Goal: Task Accomplishment & Management: Manage account settings

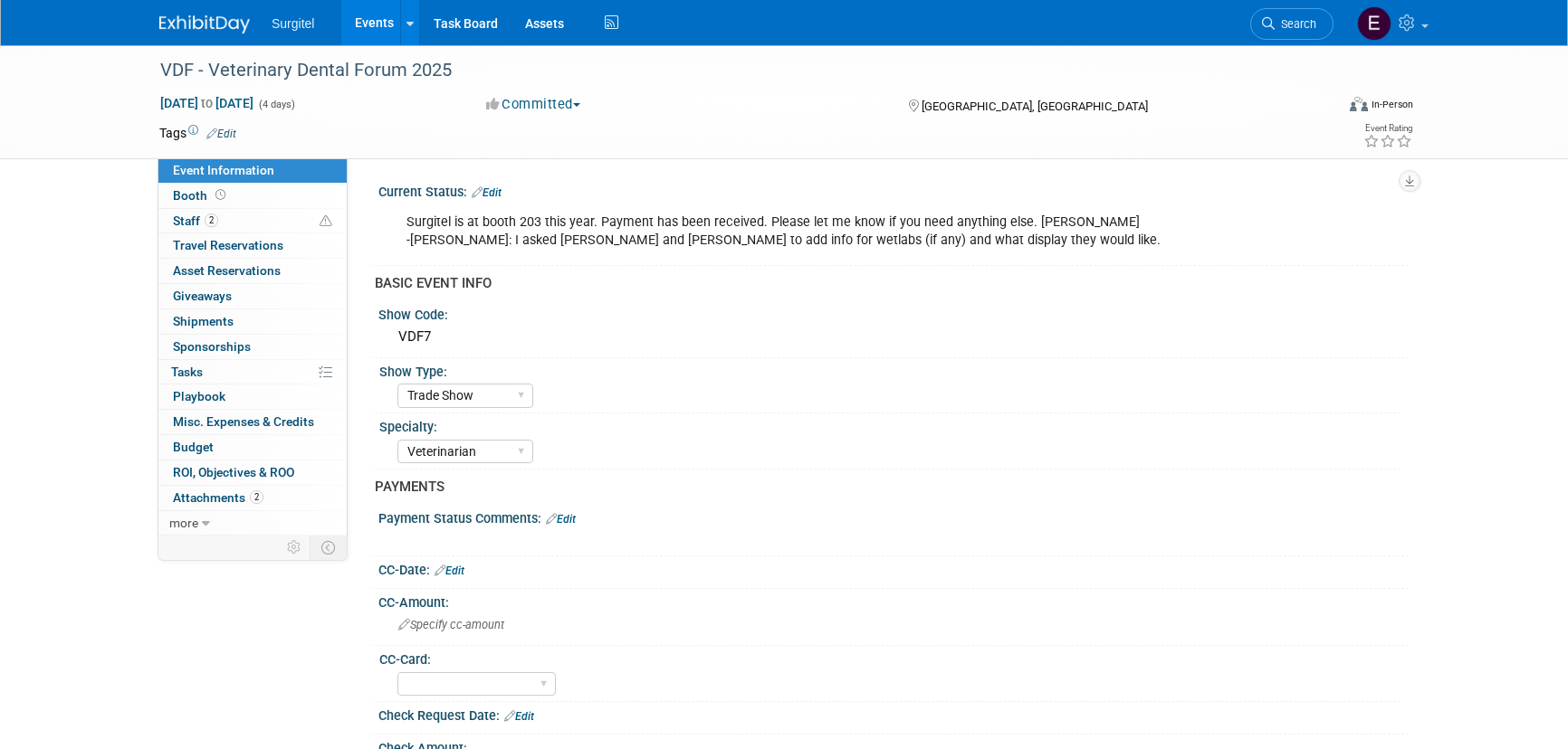
select select "Trade Show"
select select "Veterinarian"
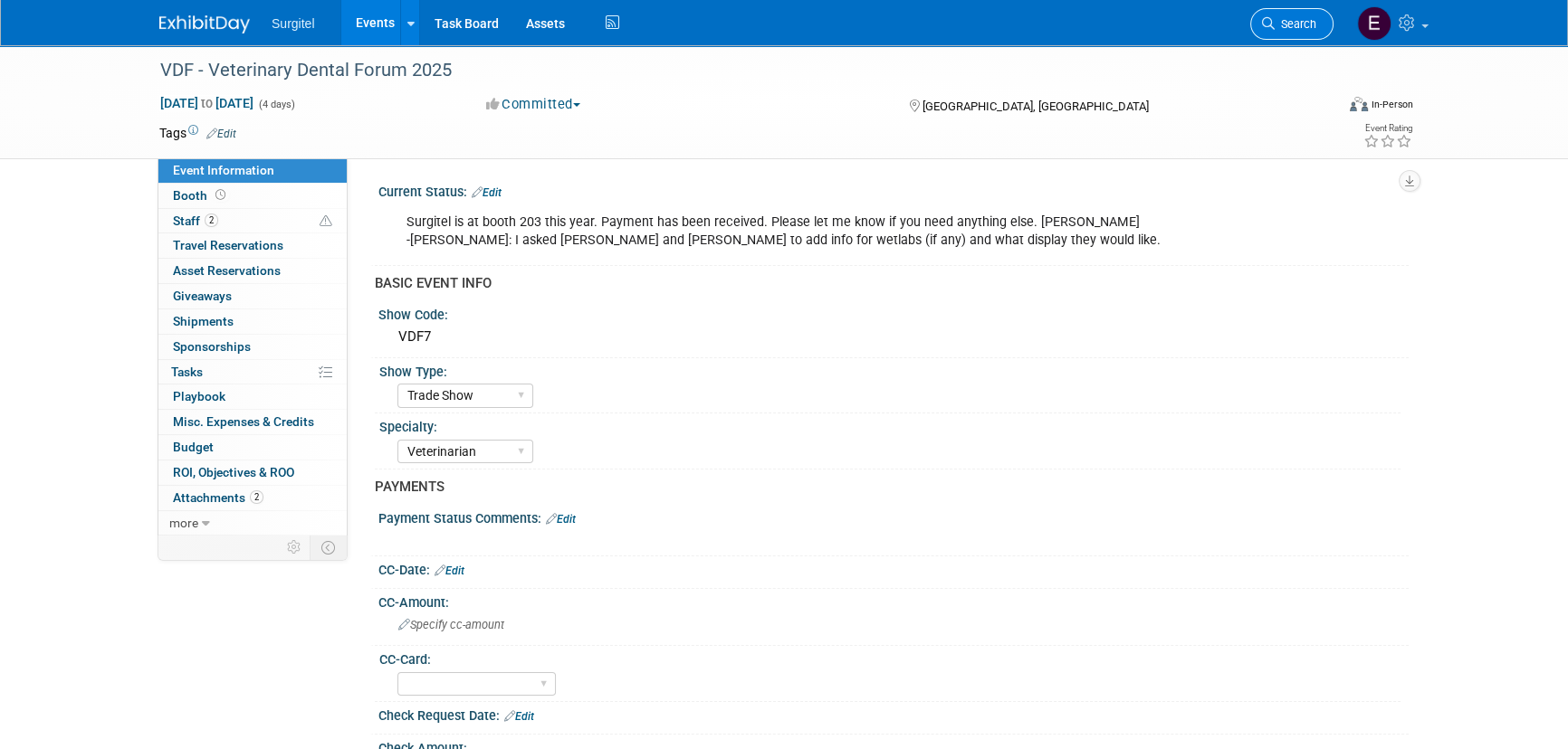
click at [1311, 13] on link "Search" at bounding box center [1292, 24] width 84 height 32
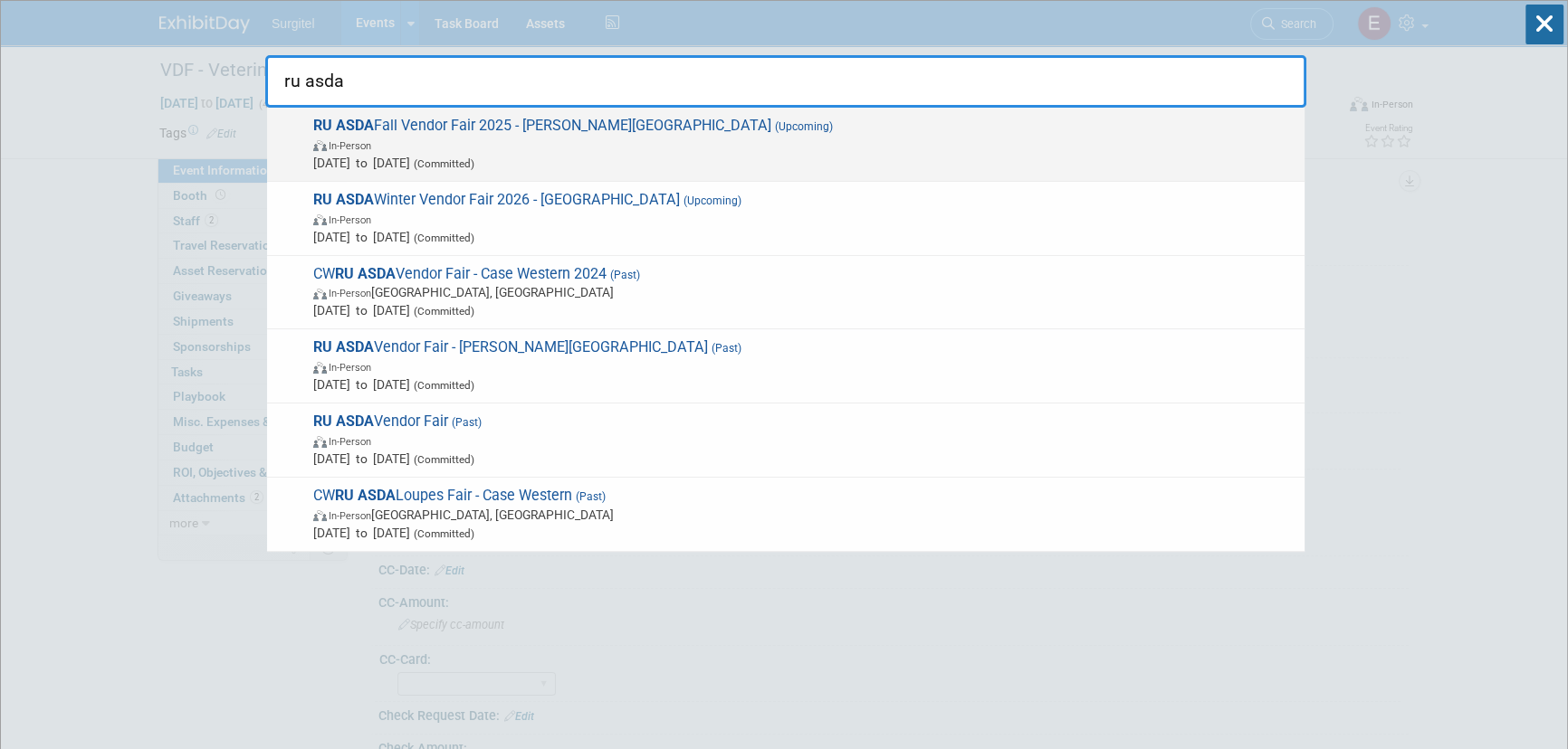
type input "ru asda"
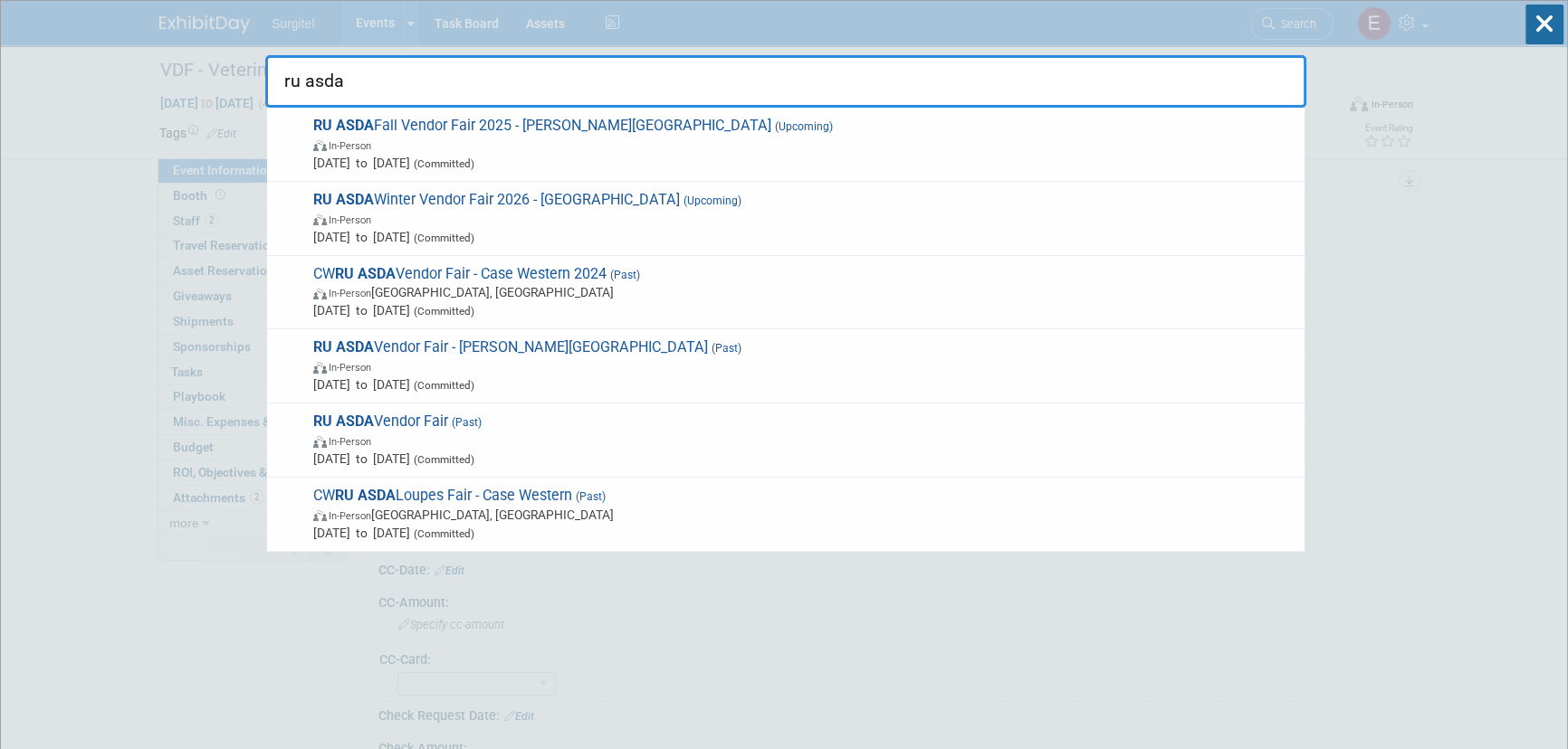
click at [812, 151] on span "RU ASDA Fall Vendor Fair 2025 - Roseman University (Upcoming) In-Person Sep 25,…" at bounding box center [801, 144] width 988 height 55
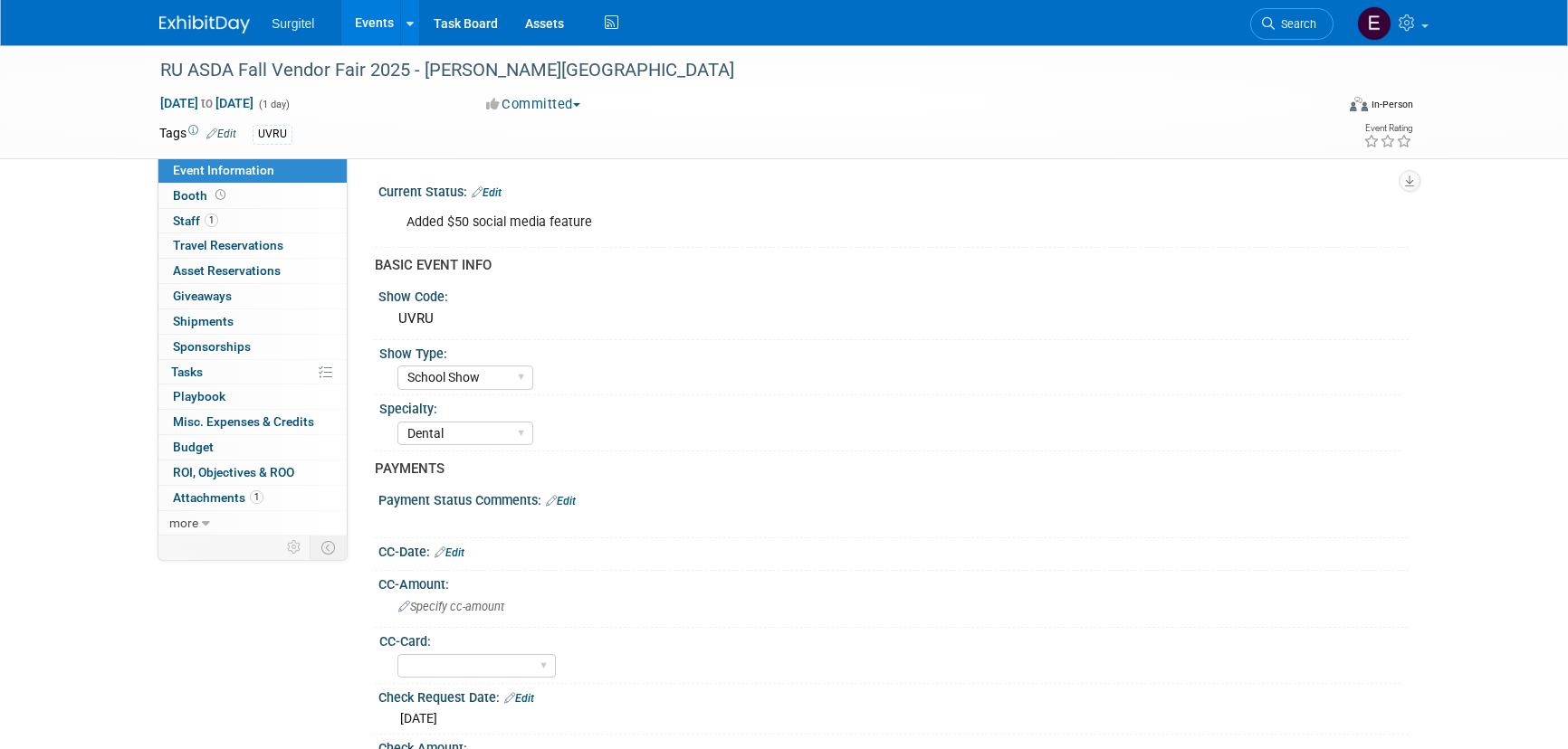
select select "School Show"
select select "Dental"
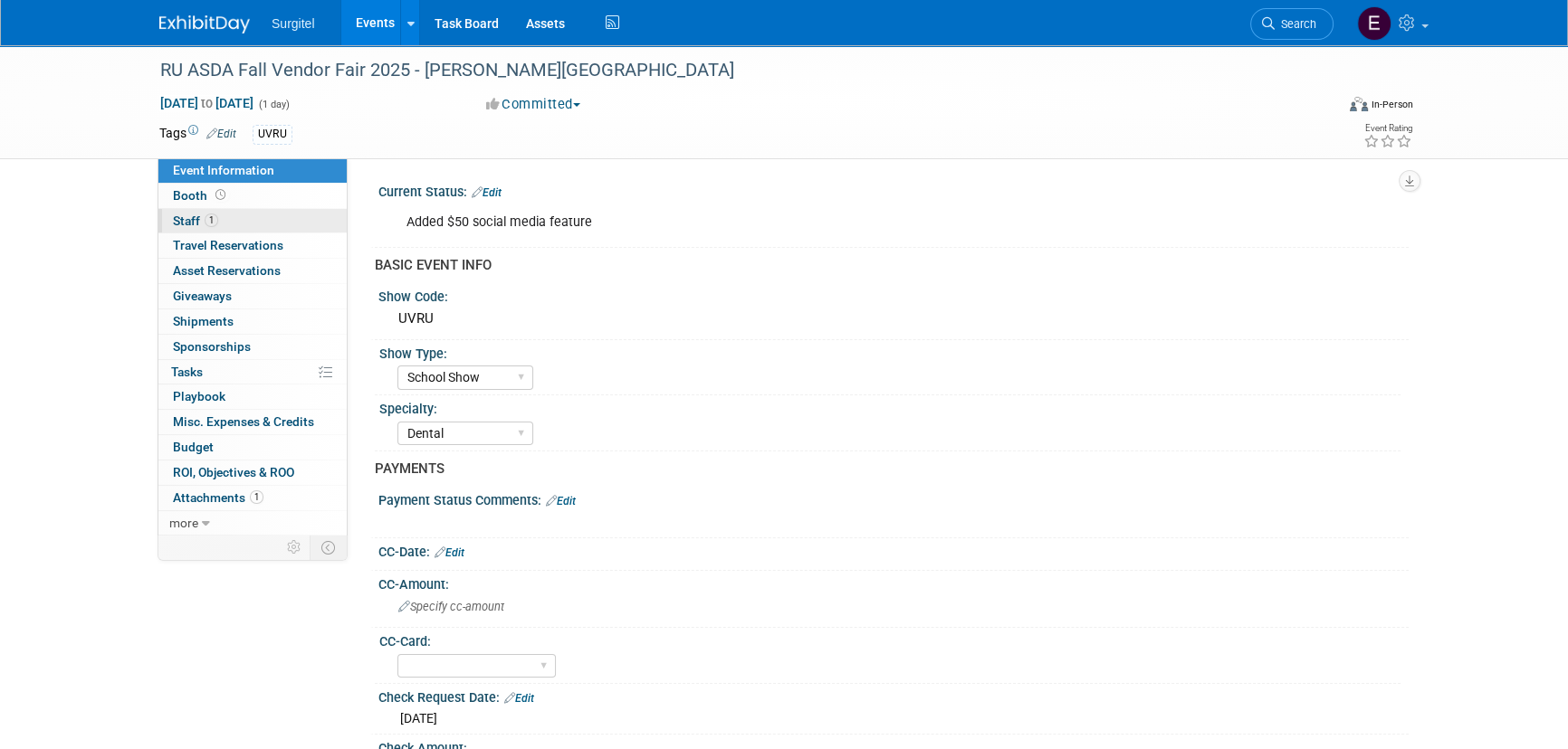
click at [255, 220] on link "1 Staff 1" at bounding box center [252, 221] width 189 height 24
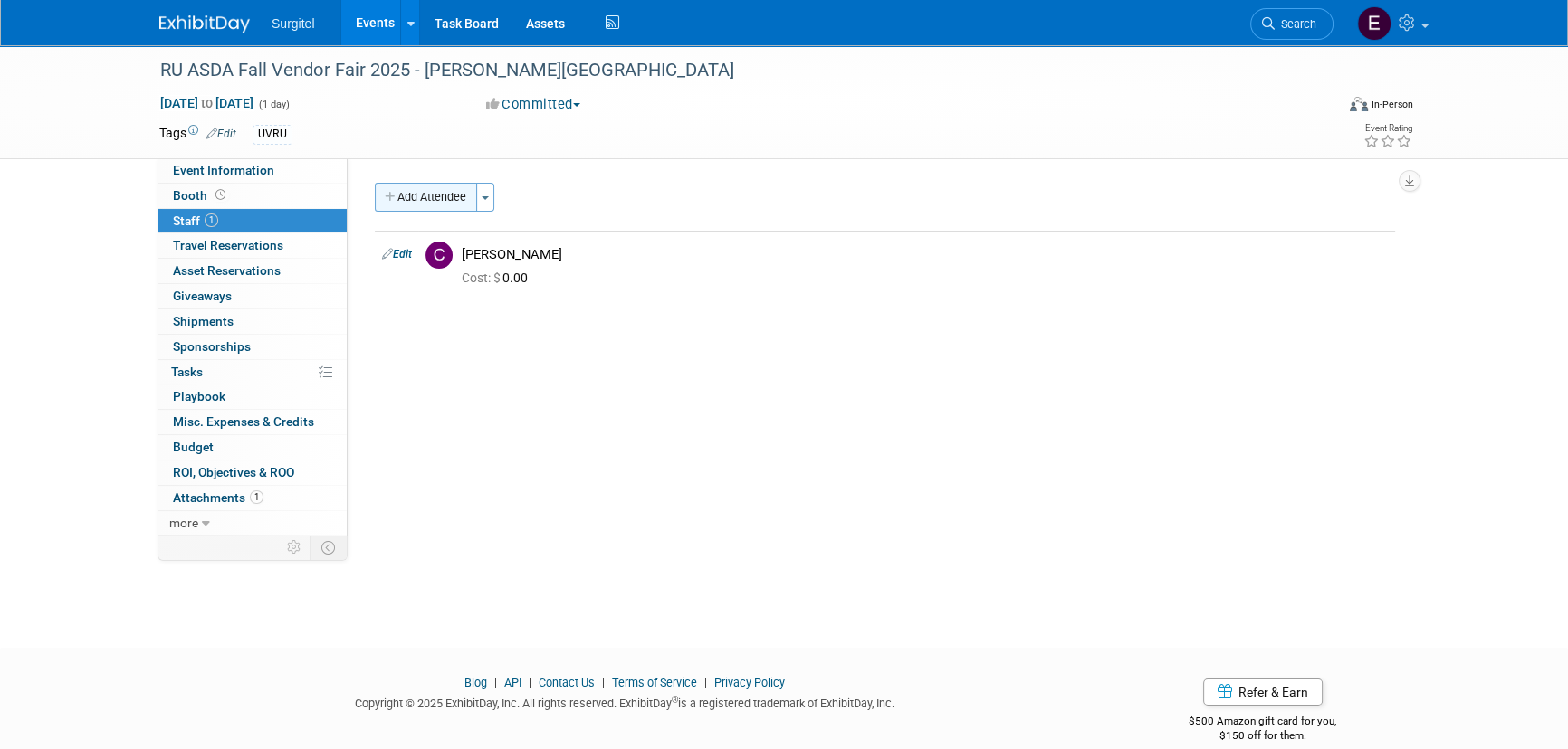
click at [381, 187] on button "Add Attendee" at bounding box center [426, 197] width 102 height 29
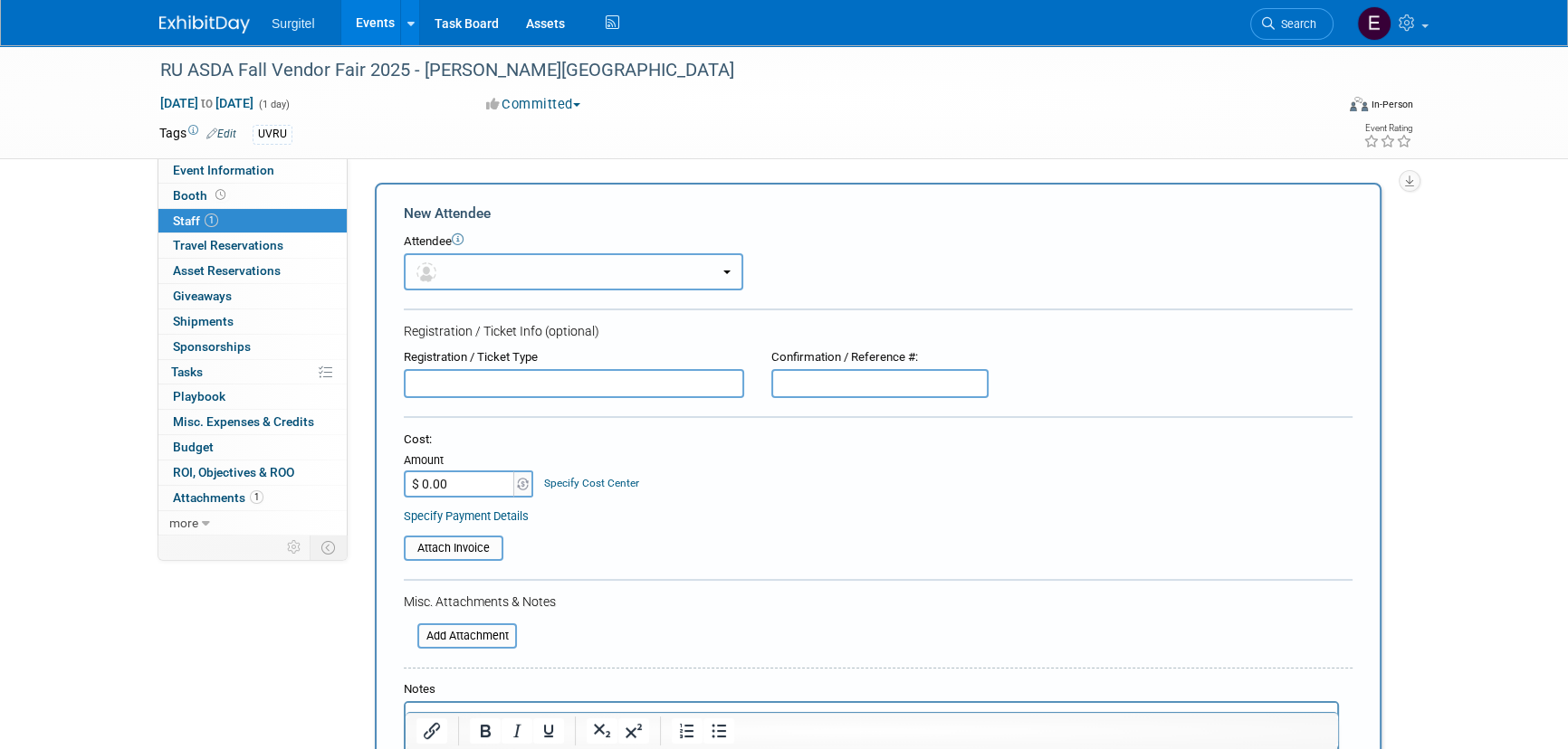
click at [565, 257] on button "button" at bounding box center [573, 272] width 339 height 37
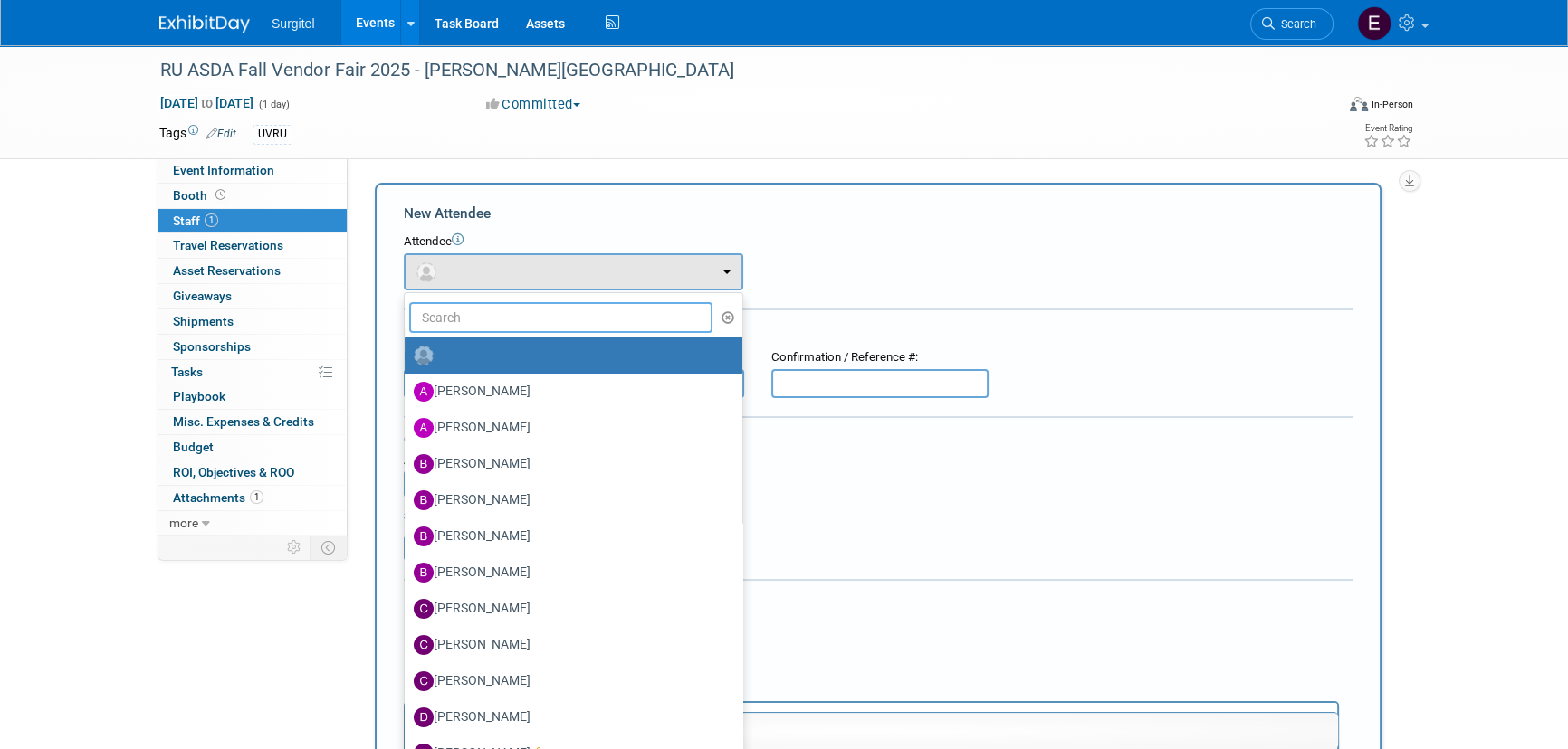
click at [570, 317] on input "text" at bounding box center [560, 317] width 303 height 31
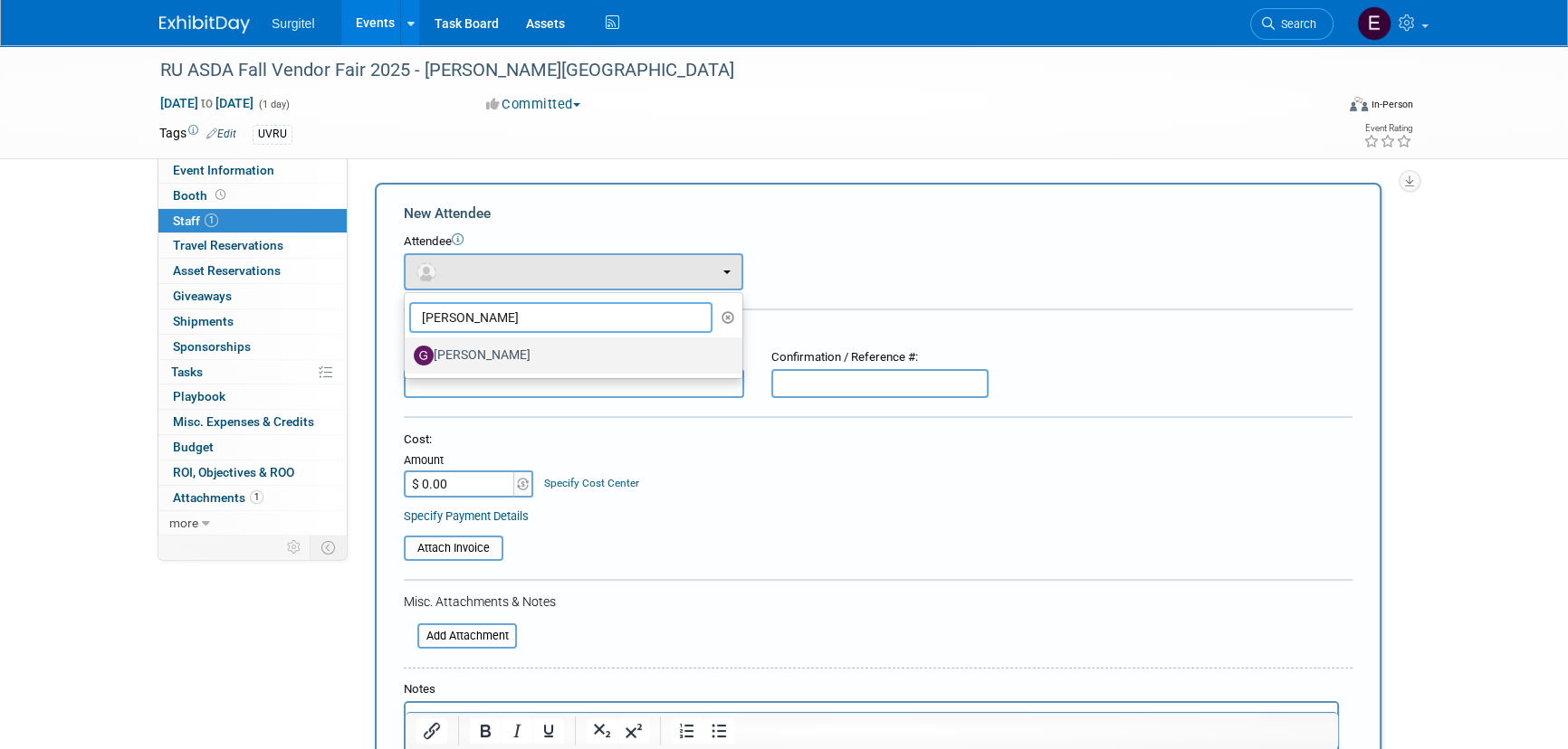
type input "gregg"
click at [566, 345] on label "[PERSON_NAME]" at bounding box center [569, 355] width 310 height 29
click at [407, 348] on input "[PERSON_NAME]" at bounding box center [402, 353] width 12 height 12
select select "bb81d82e-f791-4727-96b9-9de879c54c1f"
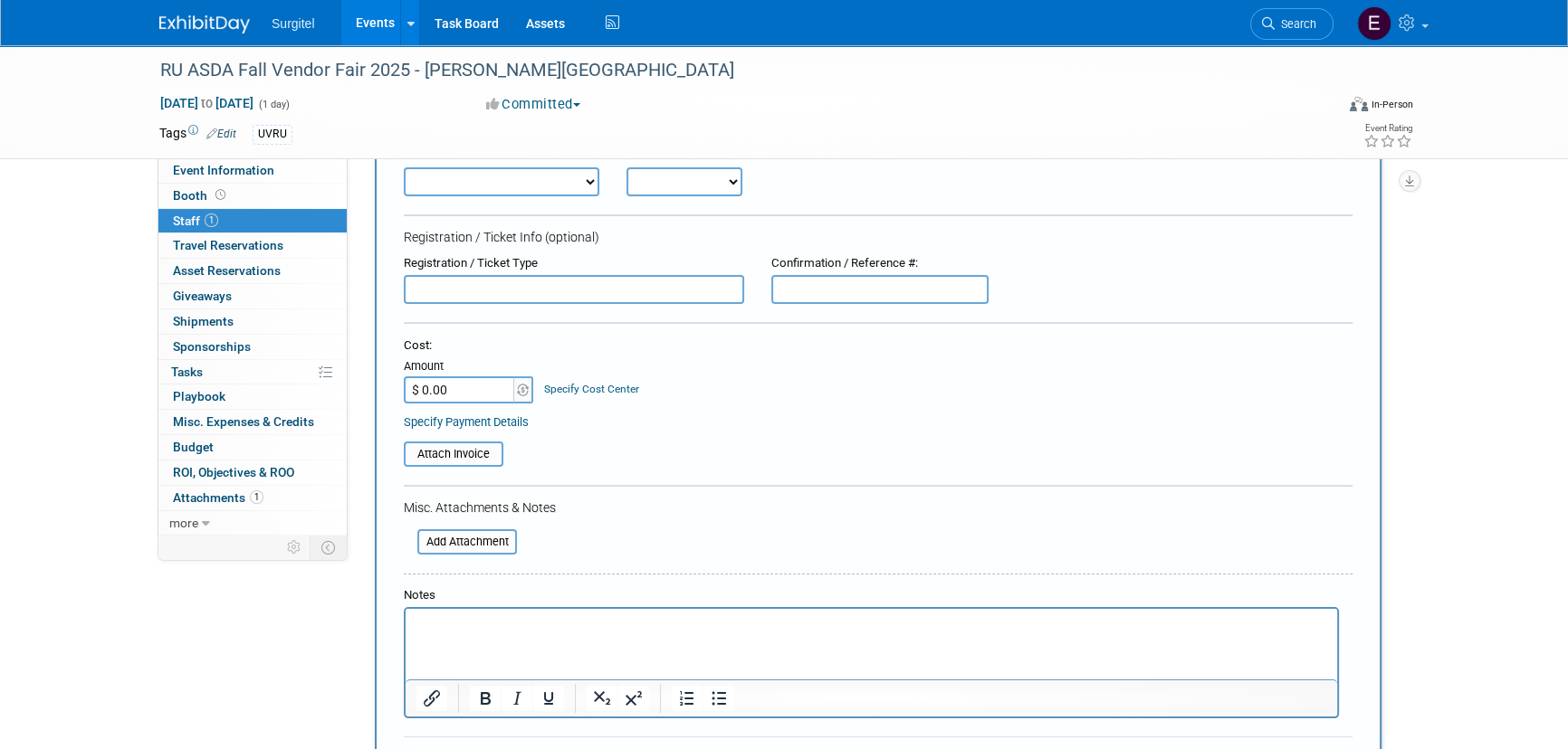
scroll to position [329, 0]
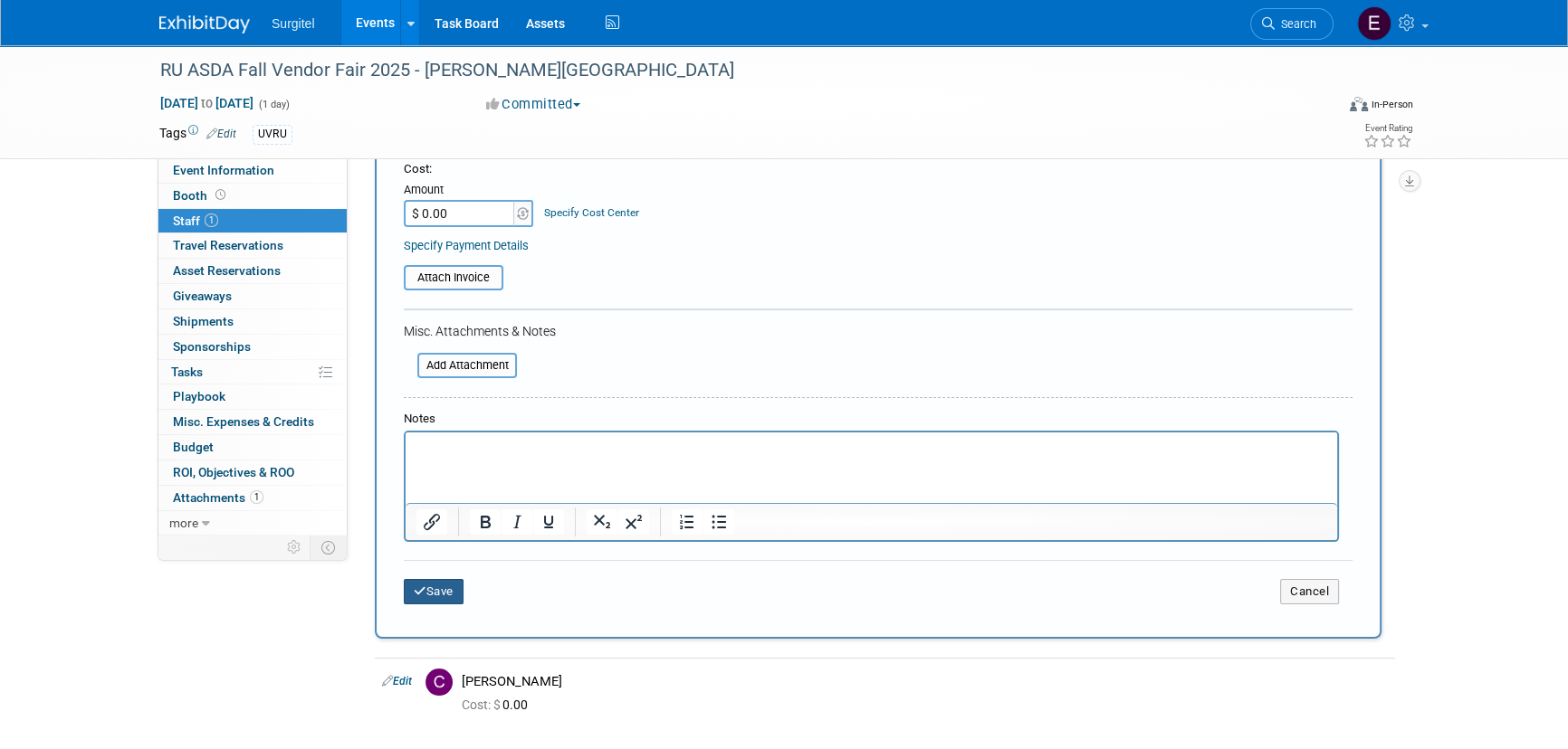
click at [436, 595] on button "Save" at bounding box center [433, 591] width 59 height 25
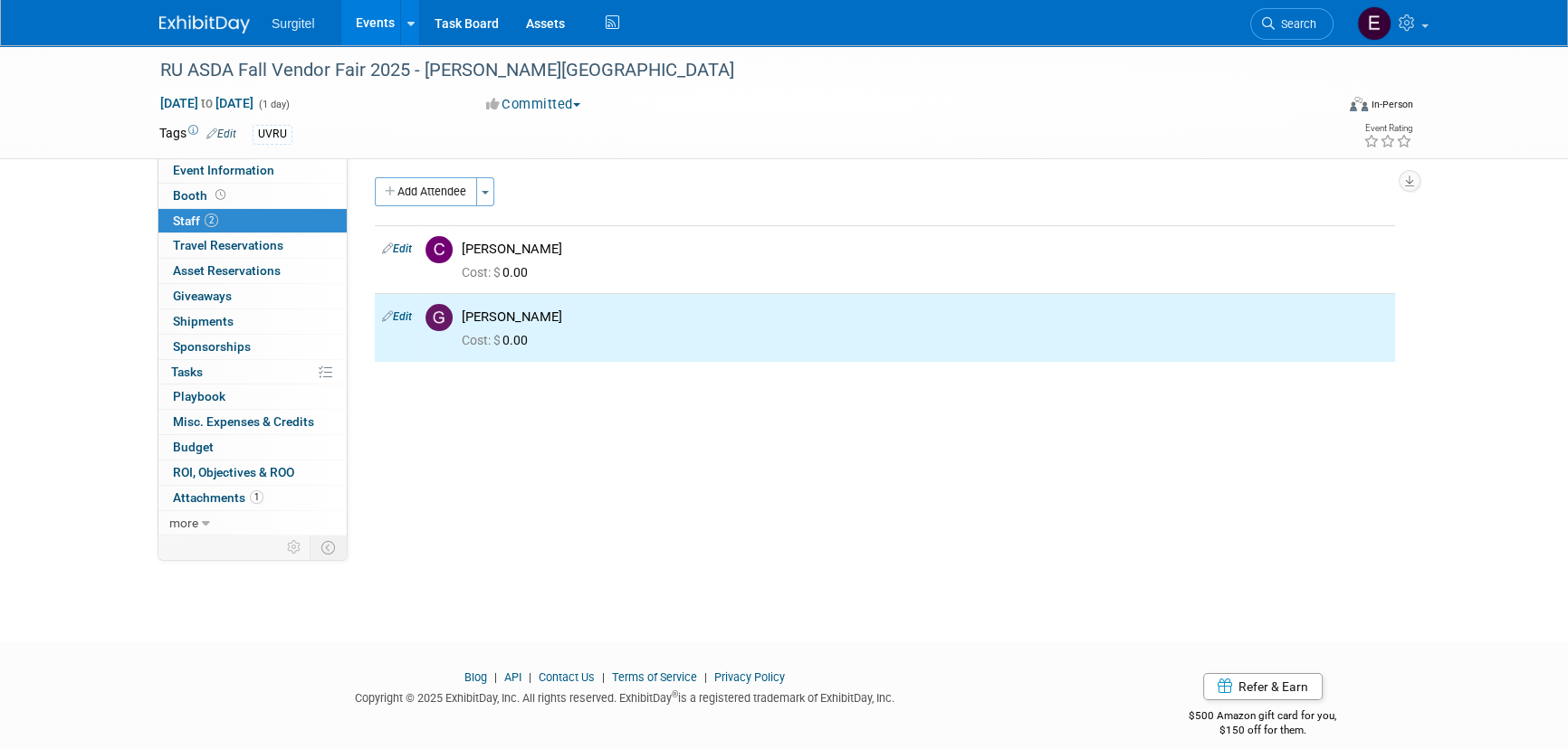
scroll to position [0, 0]
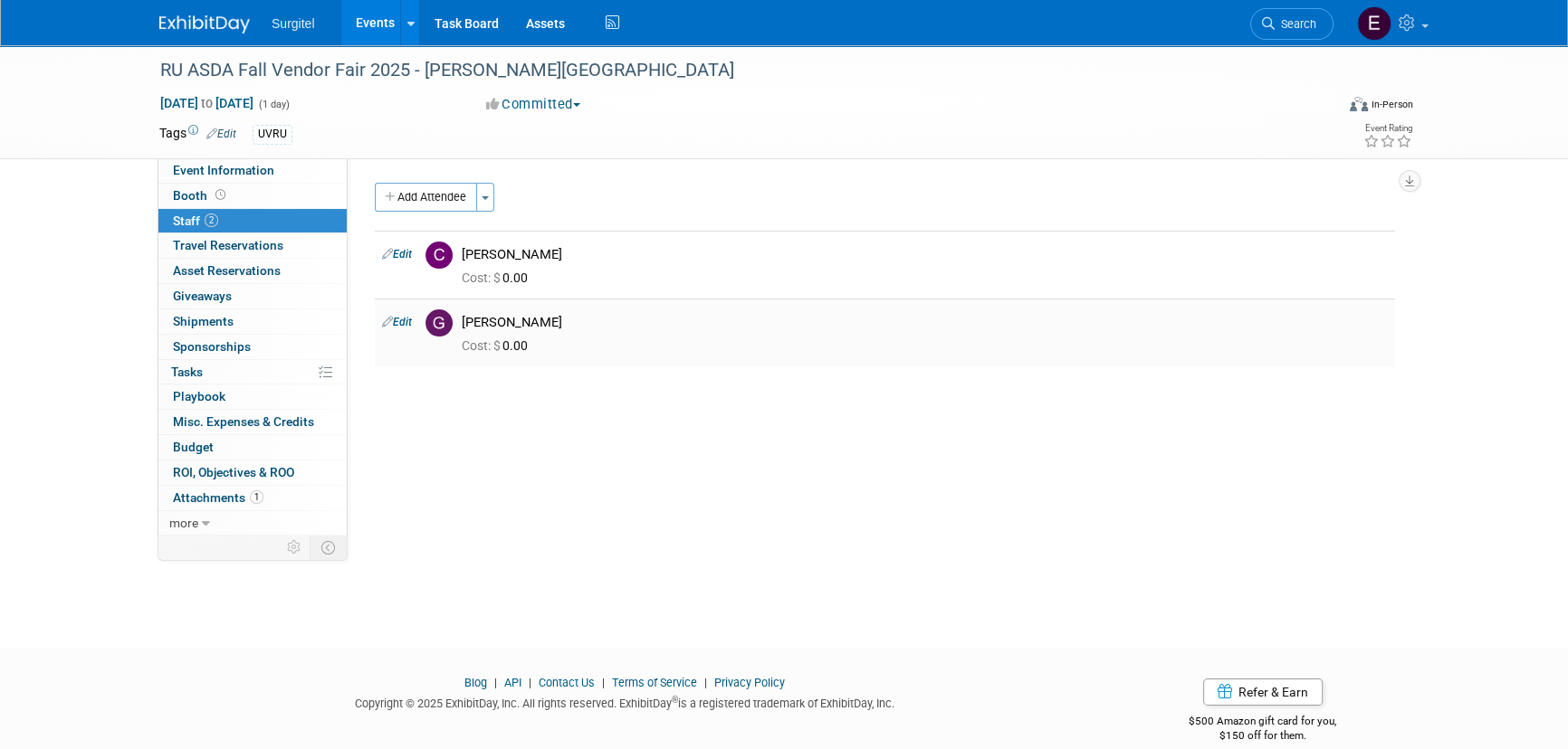
click at [412, 321] on link "Edit" at bounding box center [397, 322] width 30 height 13
select select "bb81d82e-f791-4727-96b9-9de879c54c1f"
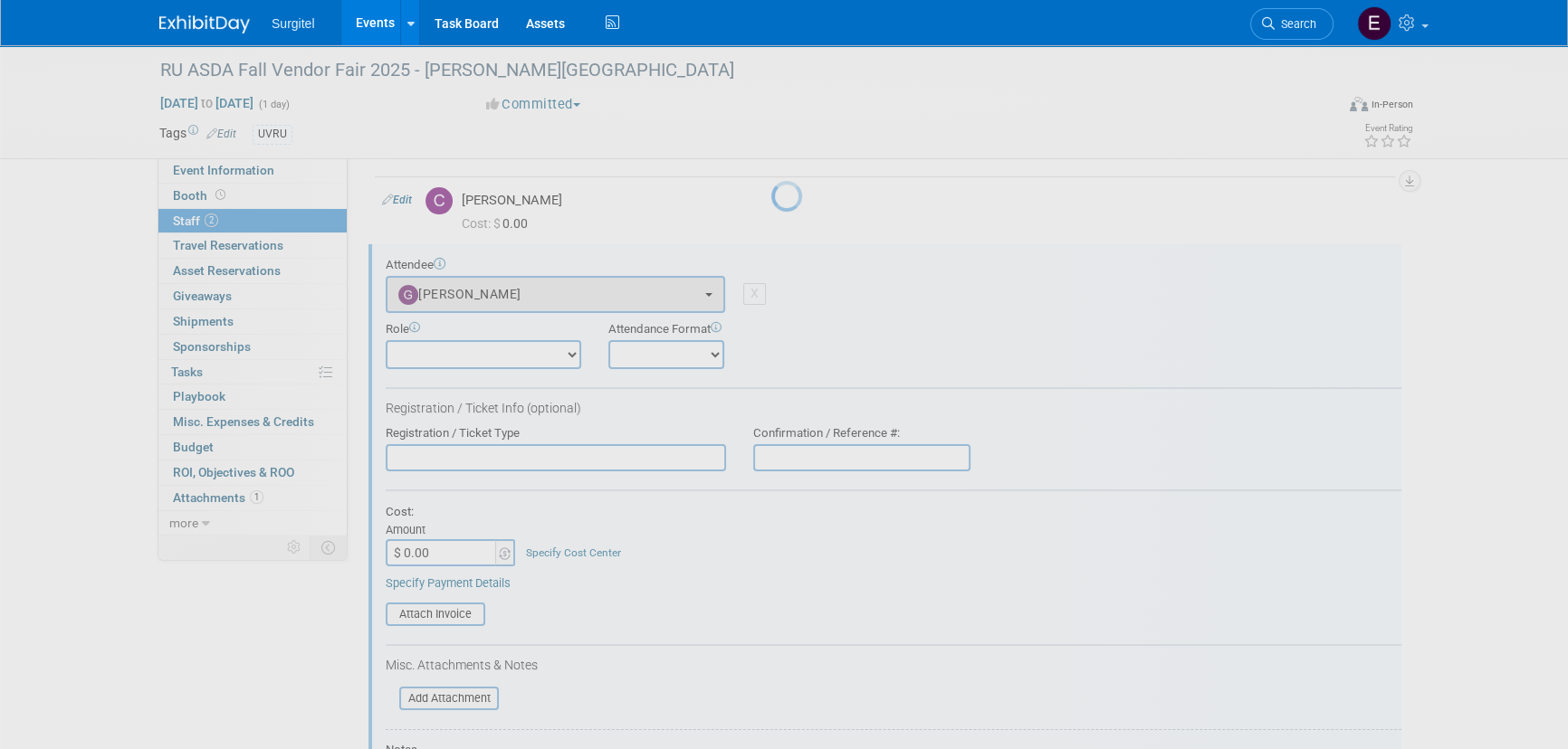
scroll to position [92, 0]
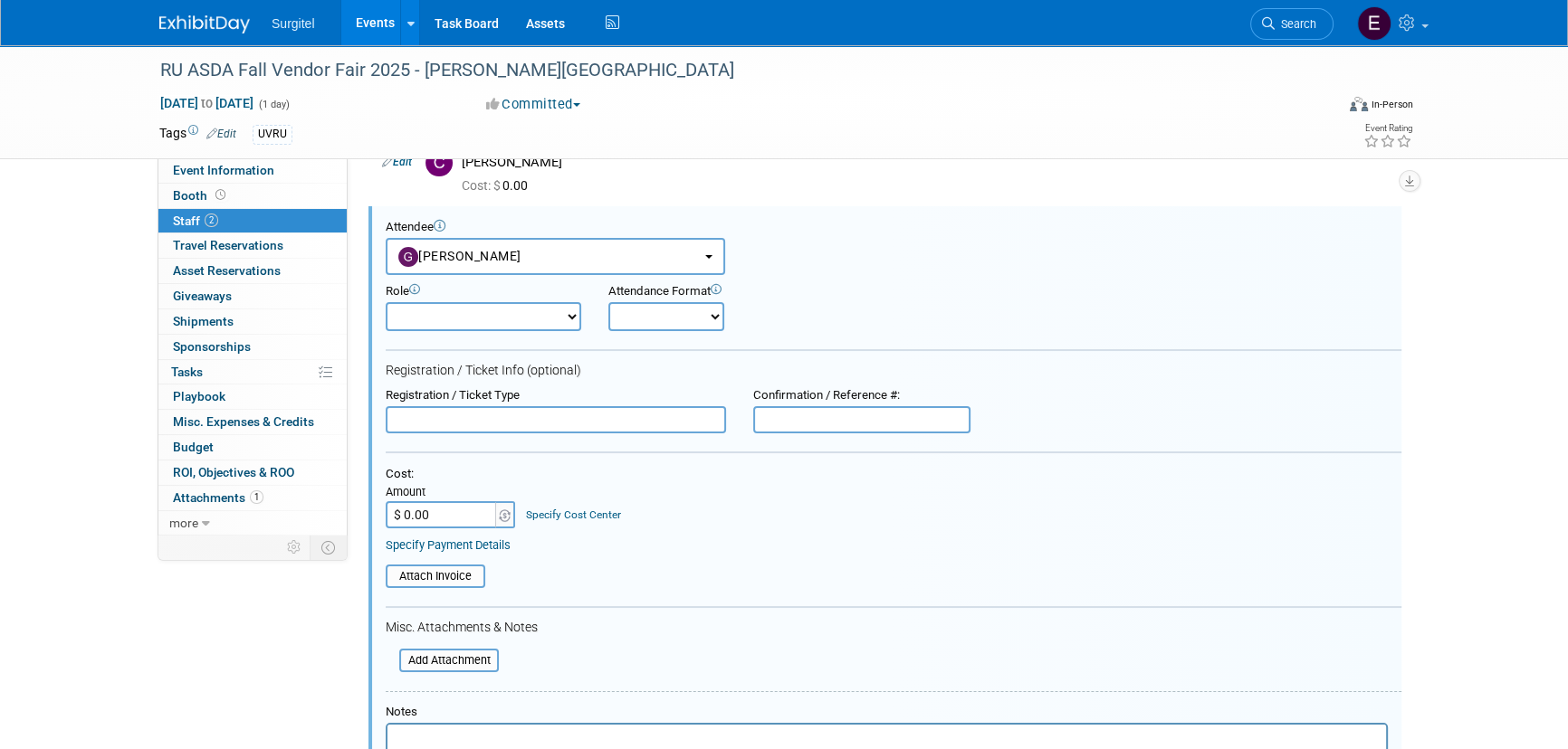
click at [519, 319] on select "Demonstrator Host Observer Planner Presenter Sales Representative Set-up/Disman…" at bounding box center [483, 316] width 195 height 29
select select "100"
click at [386, 302] on select "Demonstrator Host Observer Planner Presenter Sales Representative Set-up/Disman…" at bounding box center [483, 316] width 195 height 29
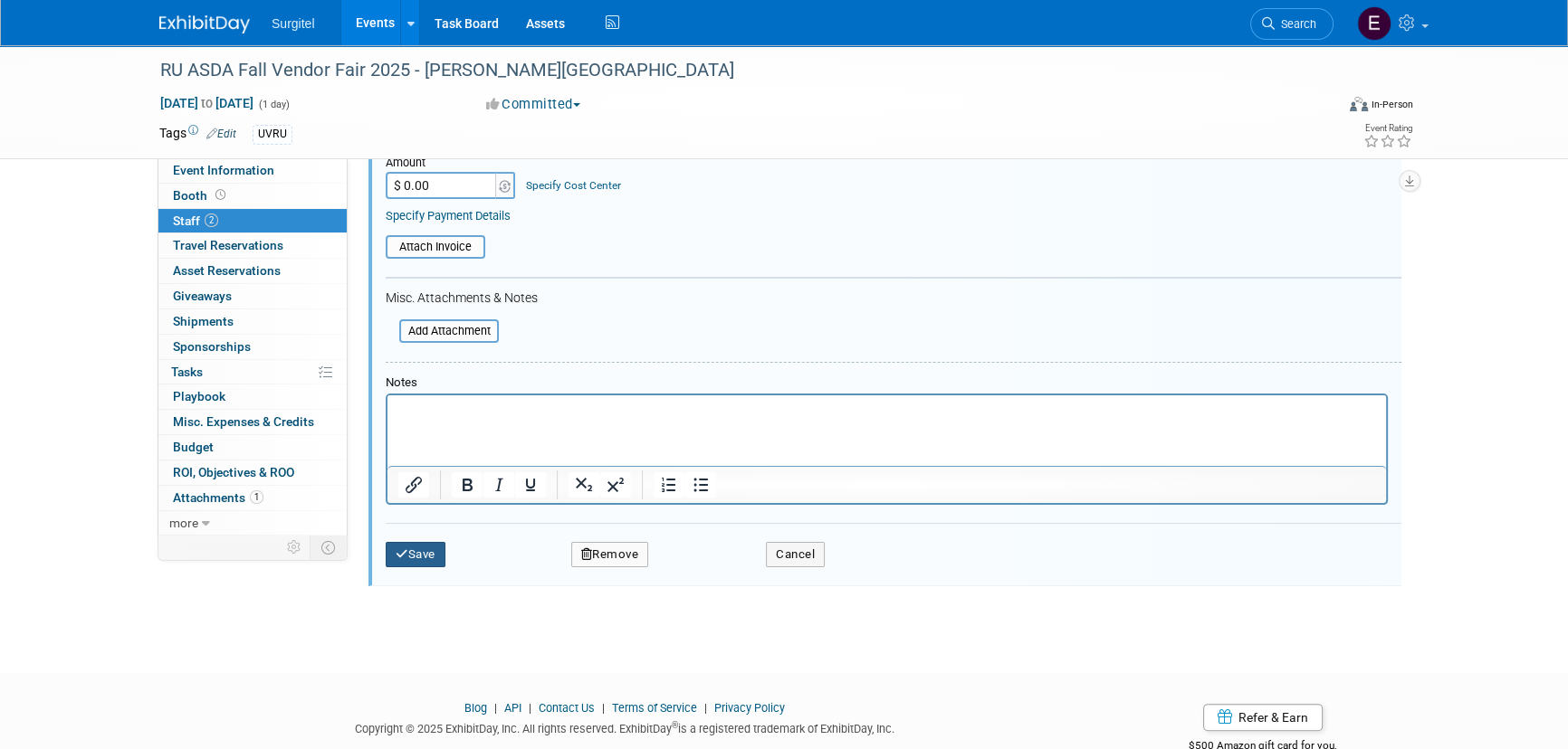
click at [425, 558] on button "Save" at bounding box center [415, 554] width 59 height 25
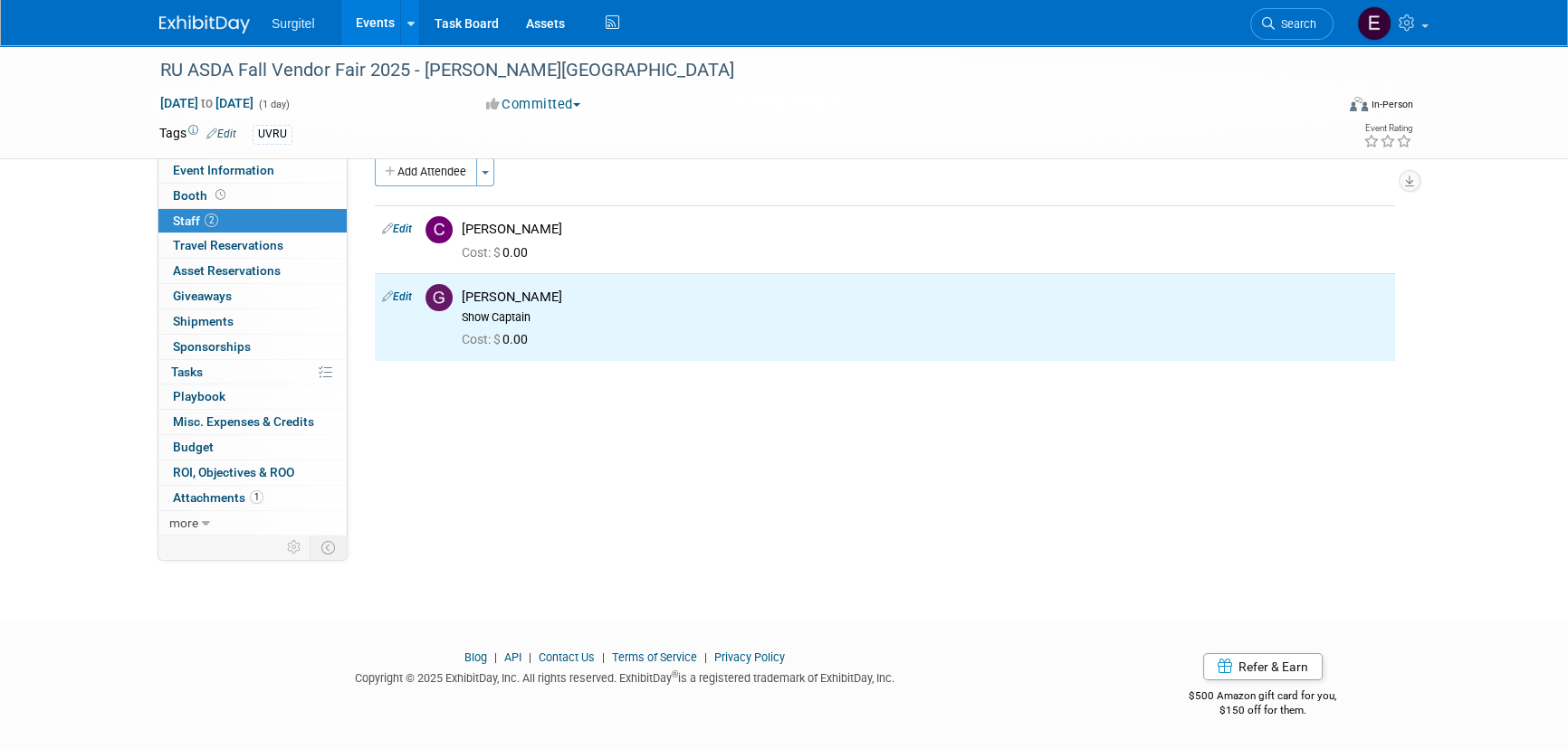
scroll to position [0, 0]
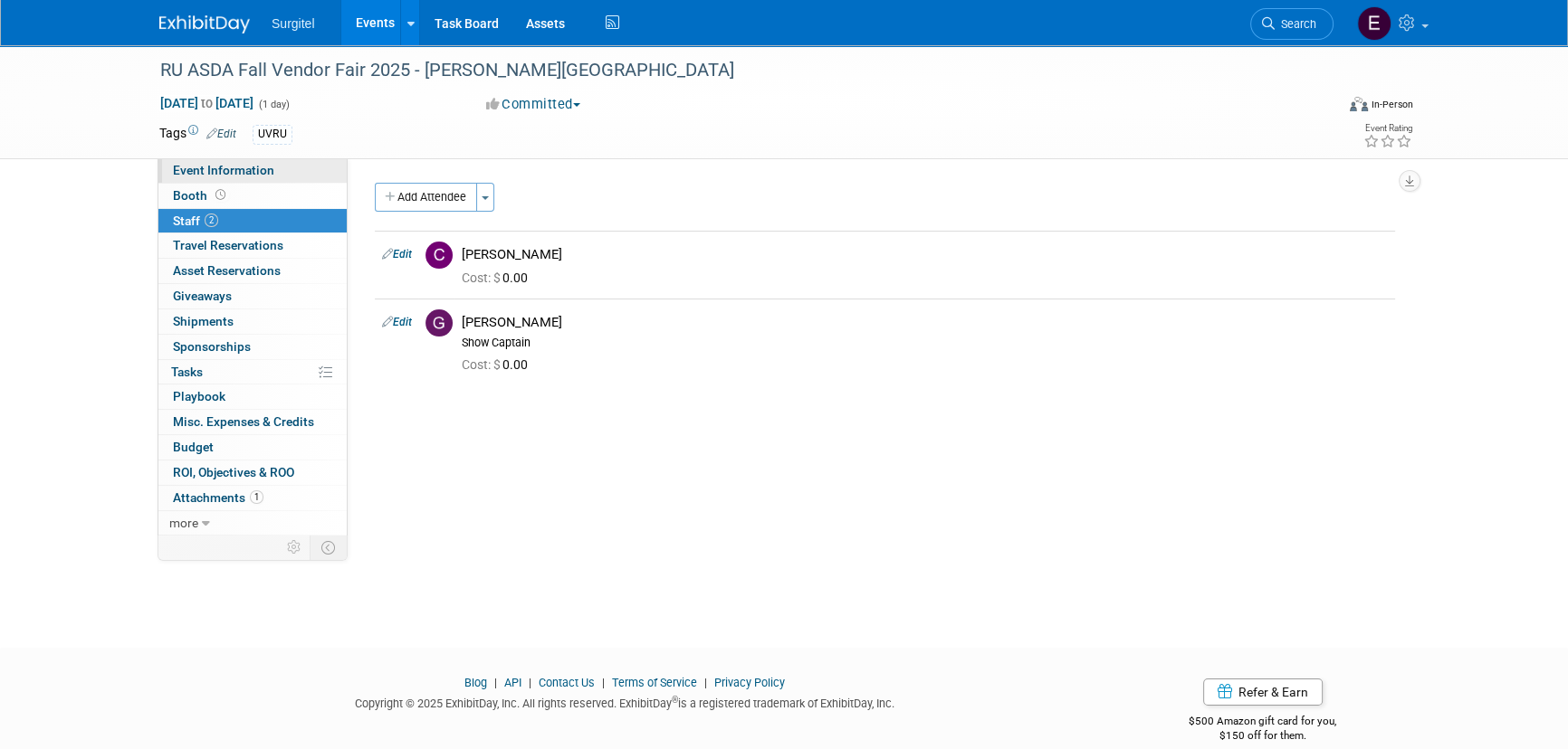
click at [254, 174] on span "Event Information" at bounding box center [223, 170] width 101 height 15
select select "School Show"
select select "Dental"
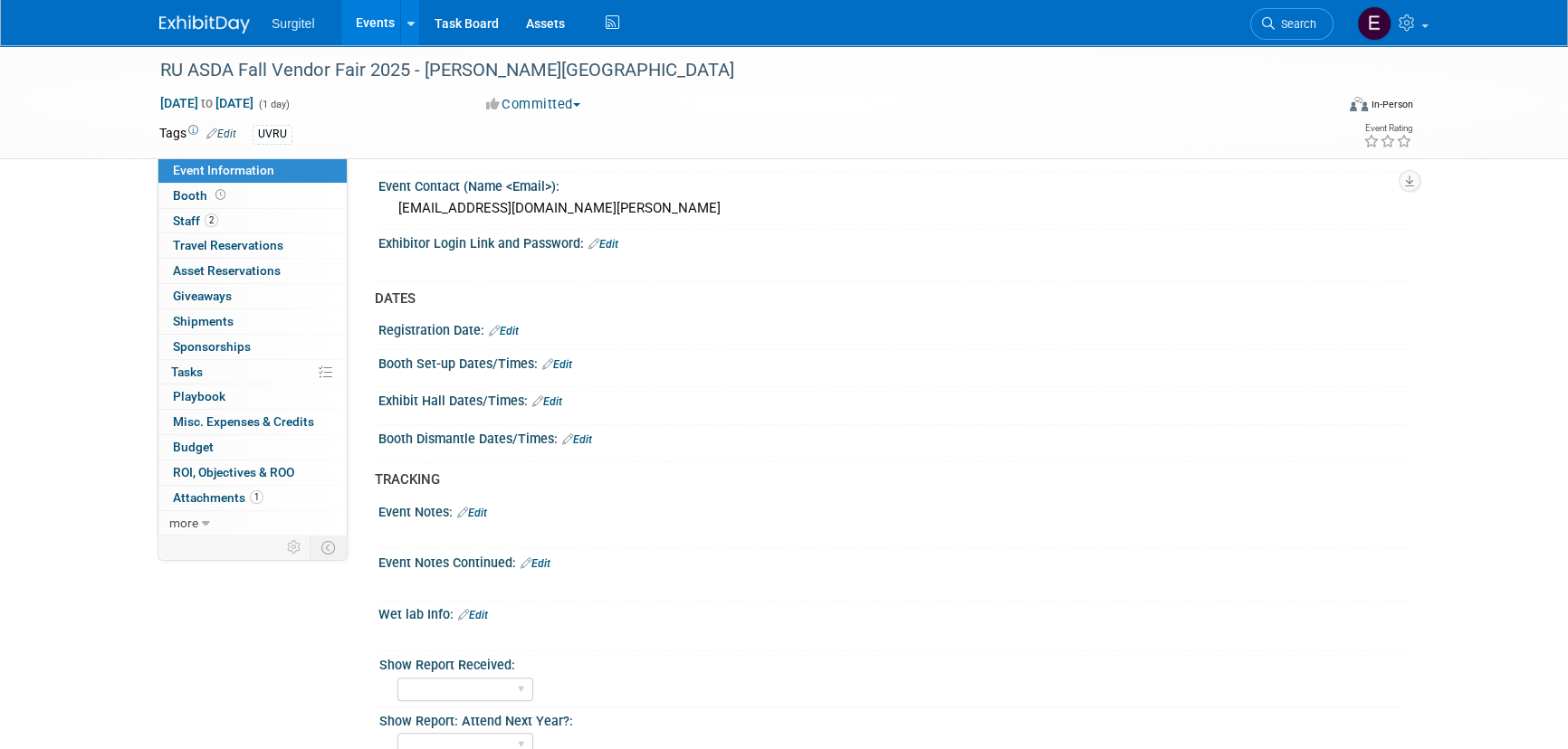
scroll to position [741, 0]
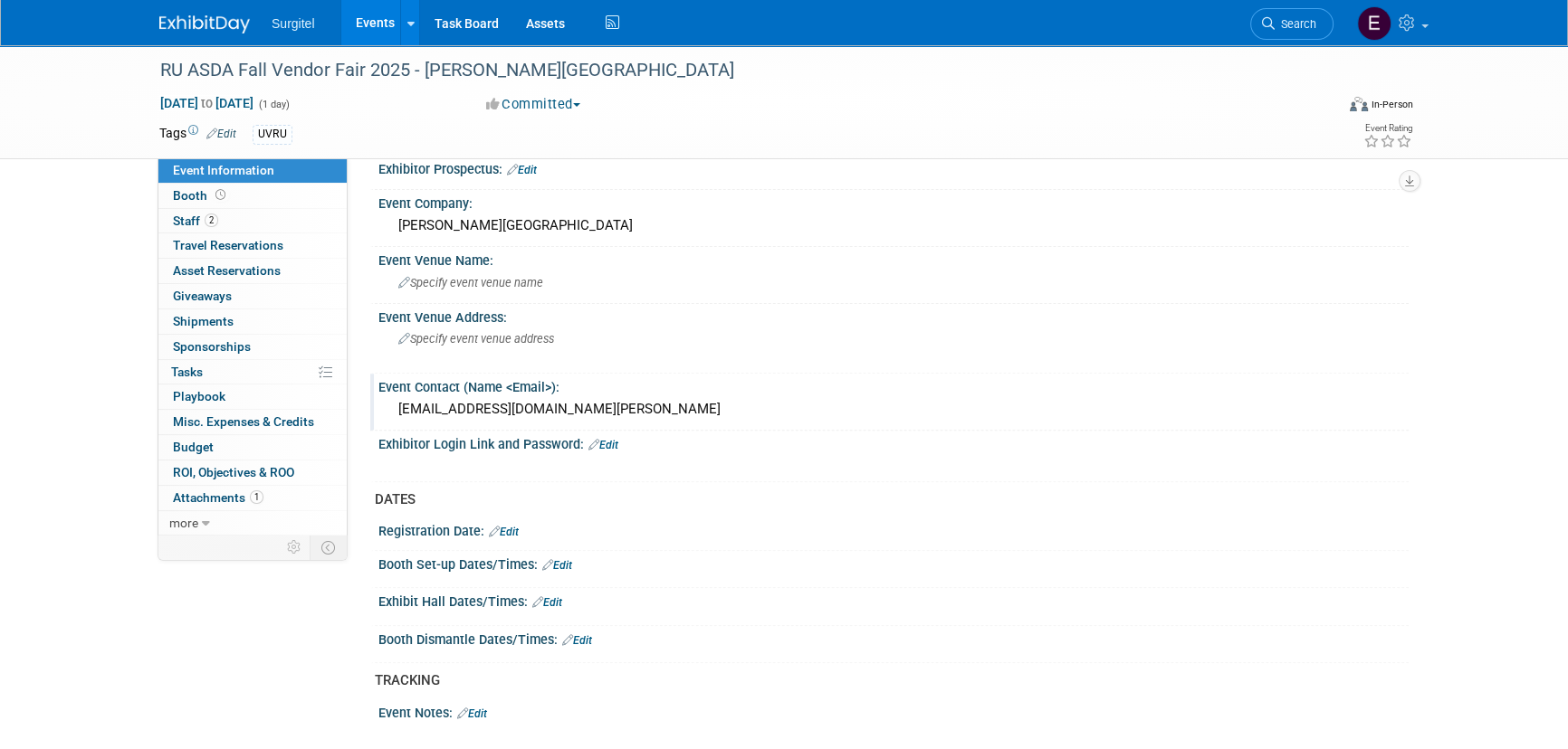
click at [651, 412] on div "vendore.ruasda@student.roseman.edu" at bounding box center [893, 410] width 1003 height 28
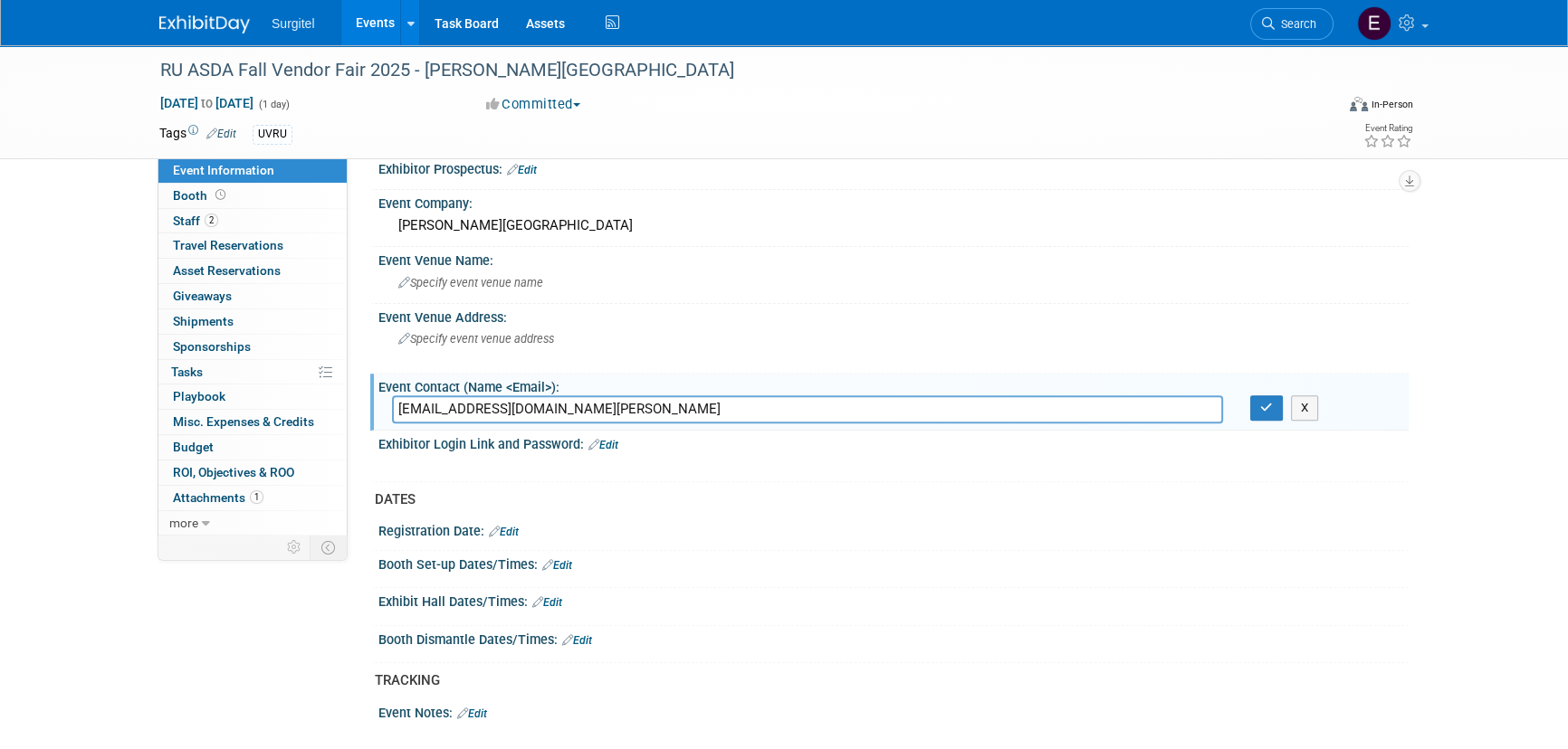
drag, startPoint x: 651, startPoint y: 412, endPoint x: 398, endPoint y: 401, distance: 253.2
click at [398, 401] on input "vendore.ruasda@student.roseman.edu" at bounding box center [808, 410] width 831 height 28
click at [444, 407] on input "vendore.ruasda@student.roseman.edu" at bounding box center [808, 410] width 831 height 28
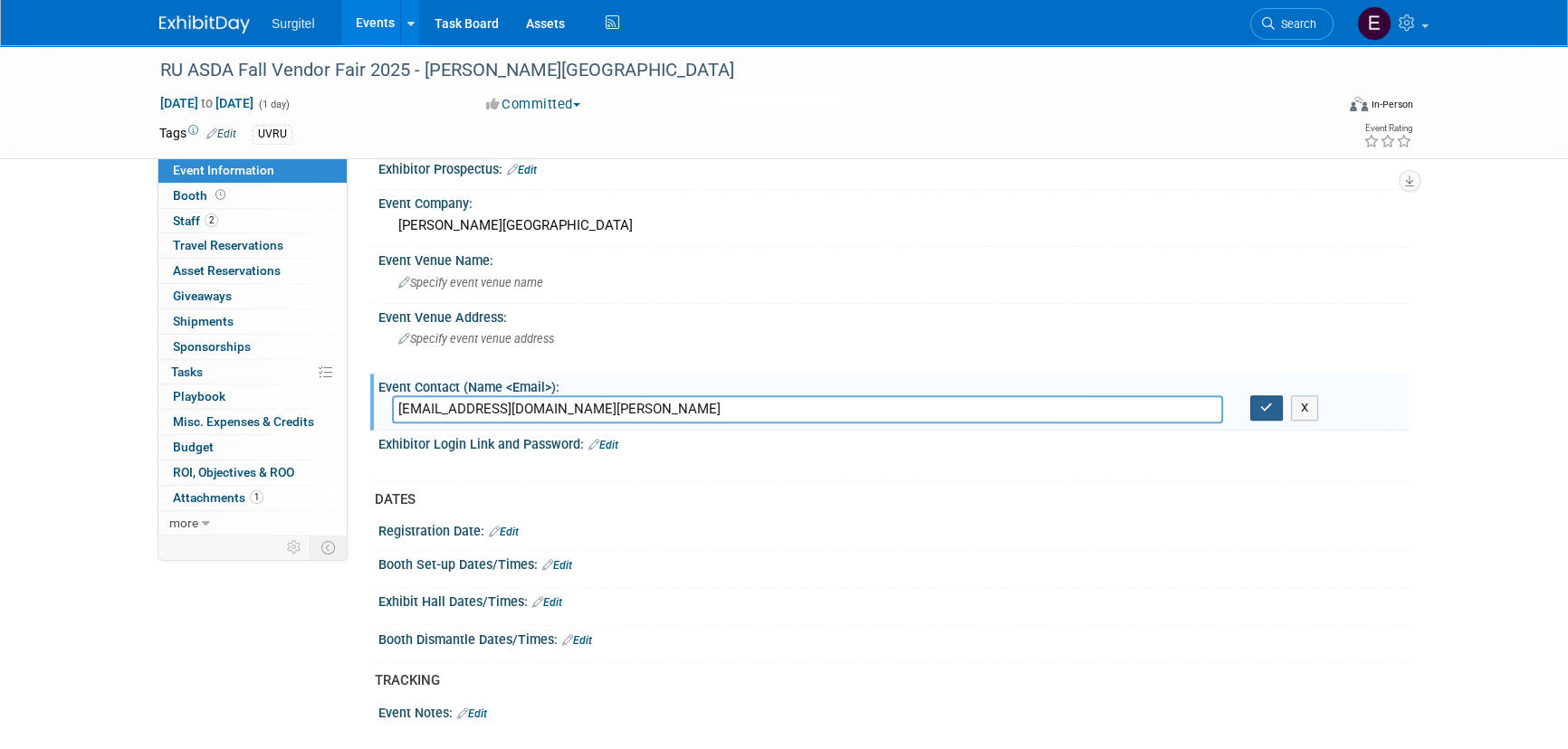
type input "[EMAIL_ADDRESS][DOMAIN_NAME][PERSON_NAME]"
click at [1267, 401] on icon "button" at bounding box center [1267, 407] width 13 height 12
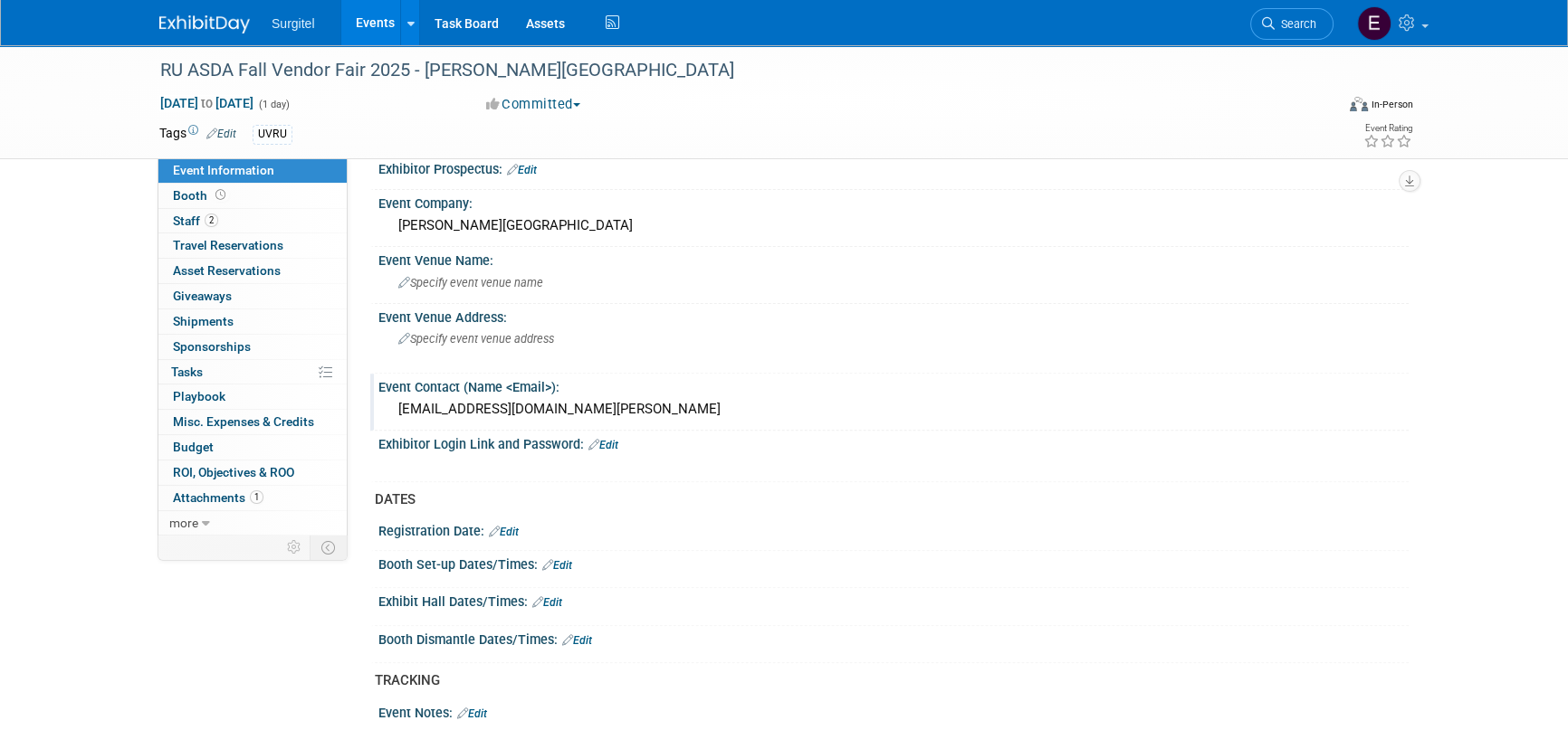
click at [1282, 8] on link "Search" at bounding box center [1292, 24] width 84 height 32
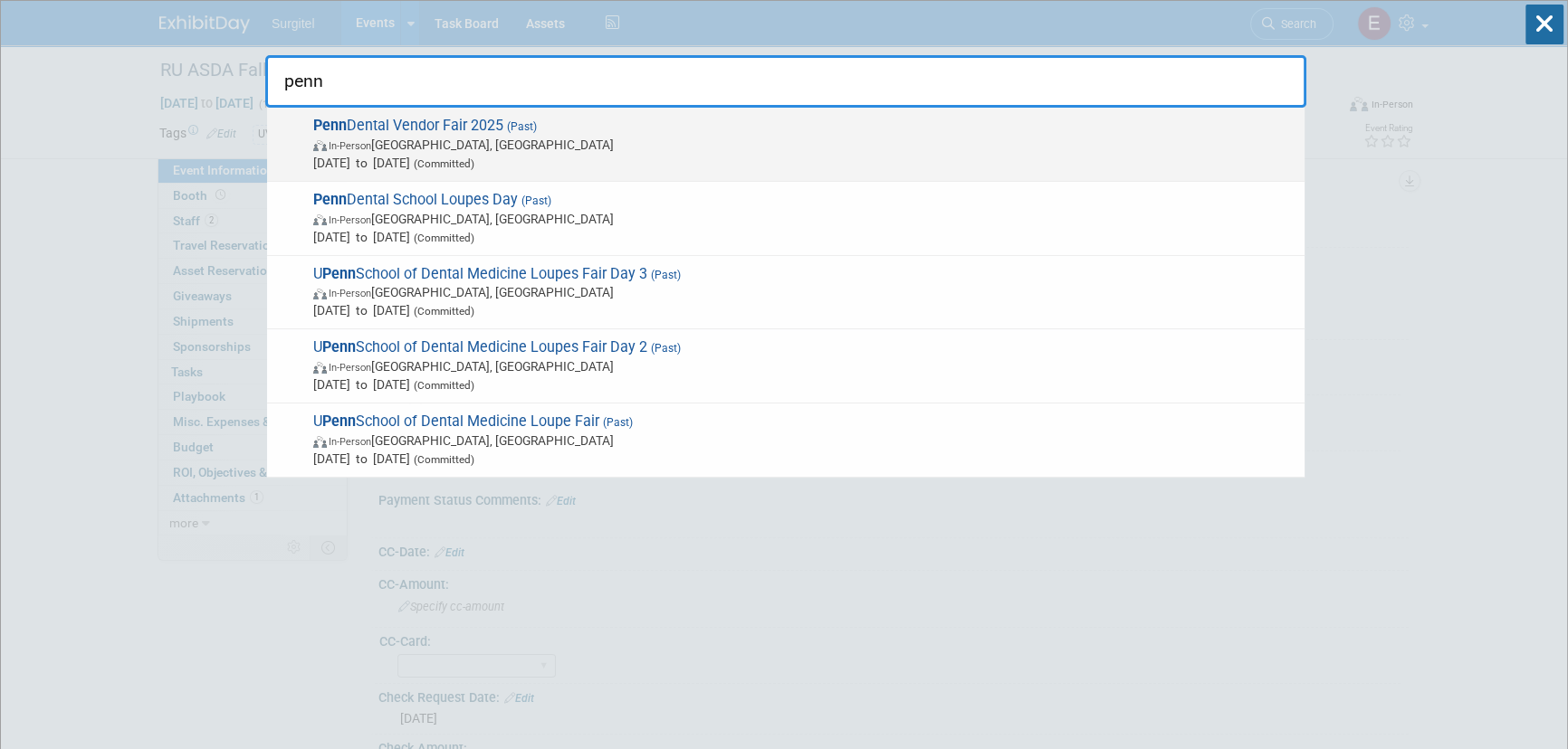
type input "penn"
click at [409, 166] on span "Aug 19, 2025 to Aug 22, 2025 (Committed)" at bounding box center [804, 163] width 982 height 18
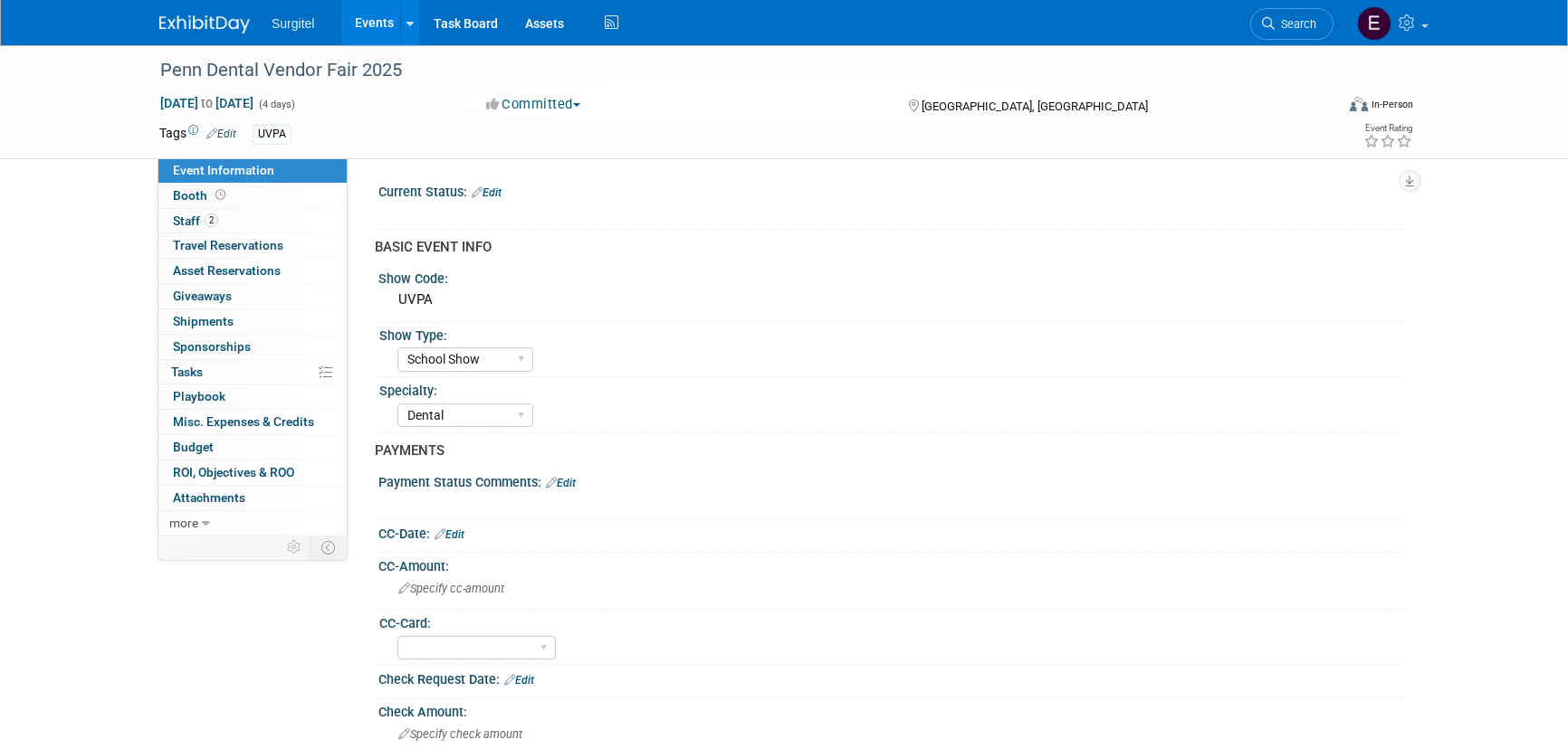
select select "School Show"
select select "Dental"
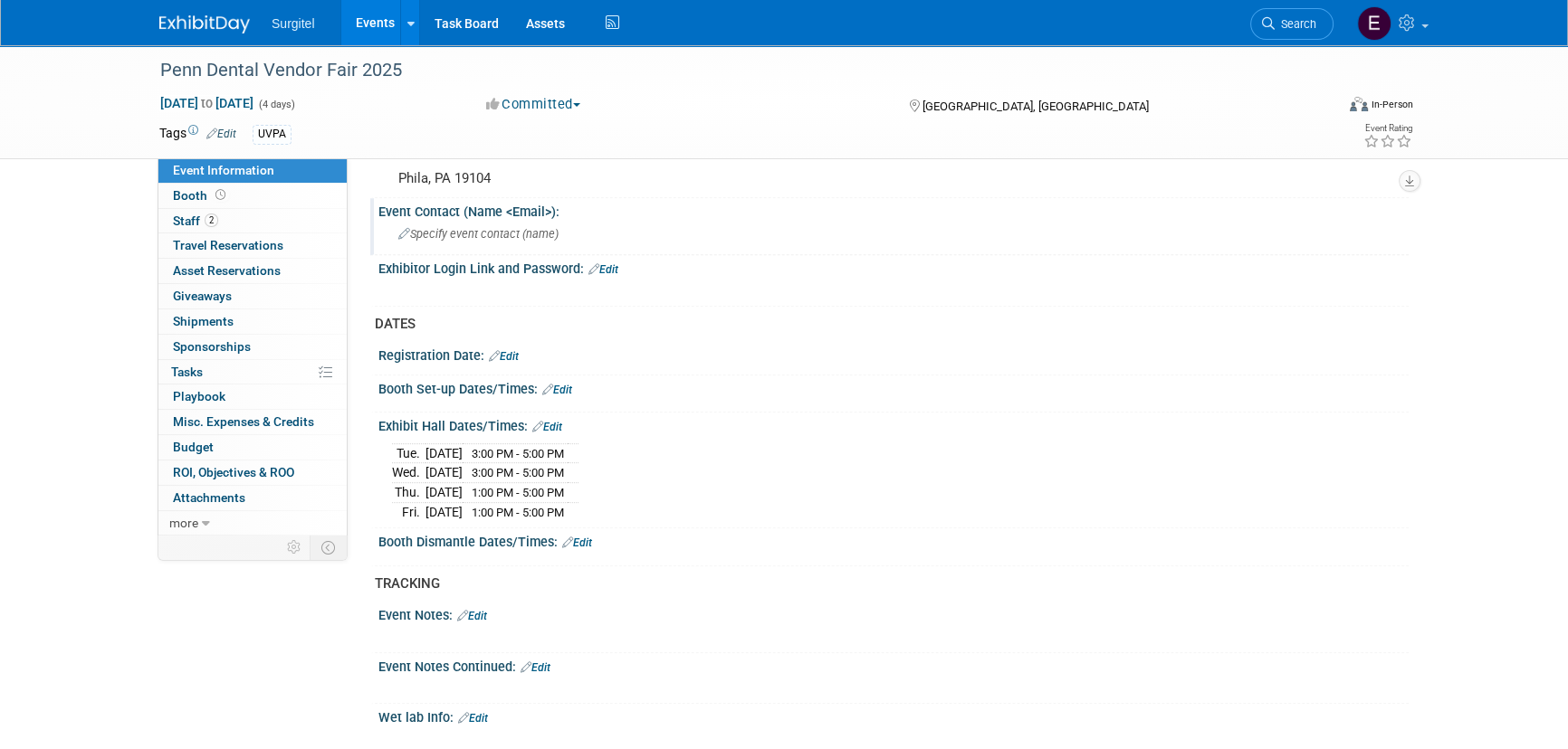
scroll to position [905, 0]
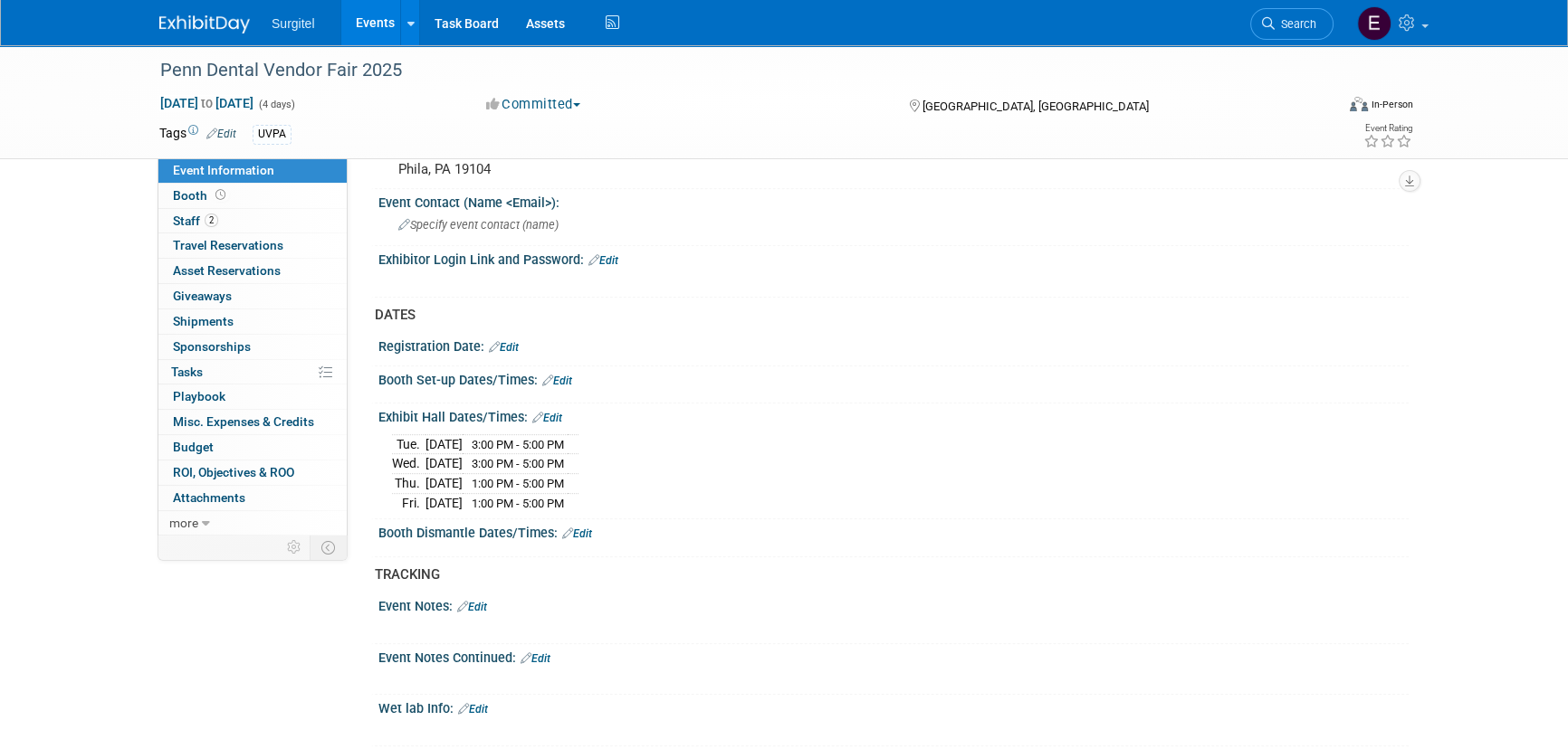
click at [371, 32] on link "Events" at bounding box center [374, 22] width 66 height 46
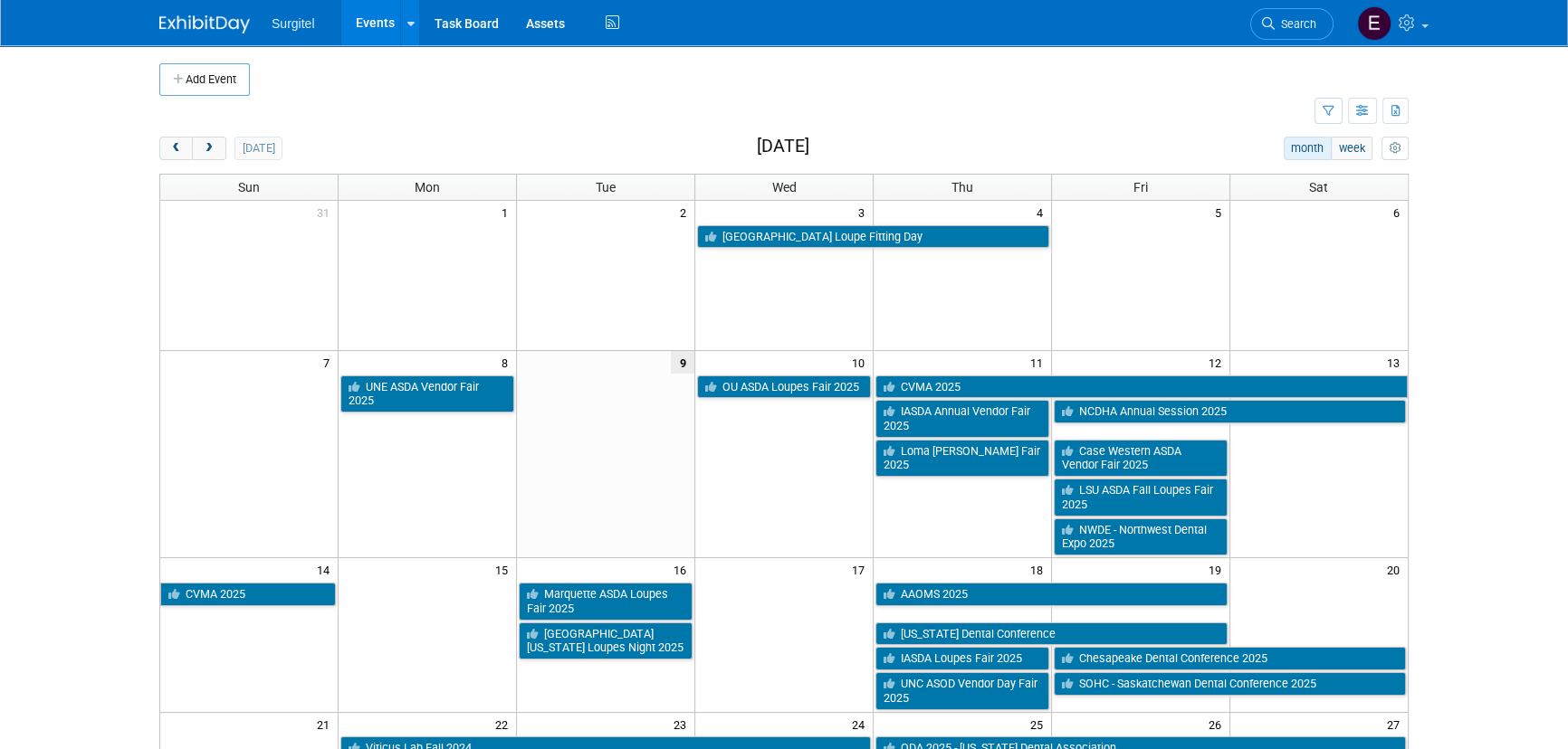
click at [389, 20] on link "Events" at bounding box center [374, 22] width 66 height 46
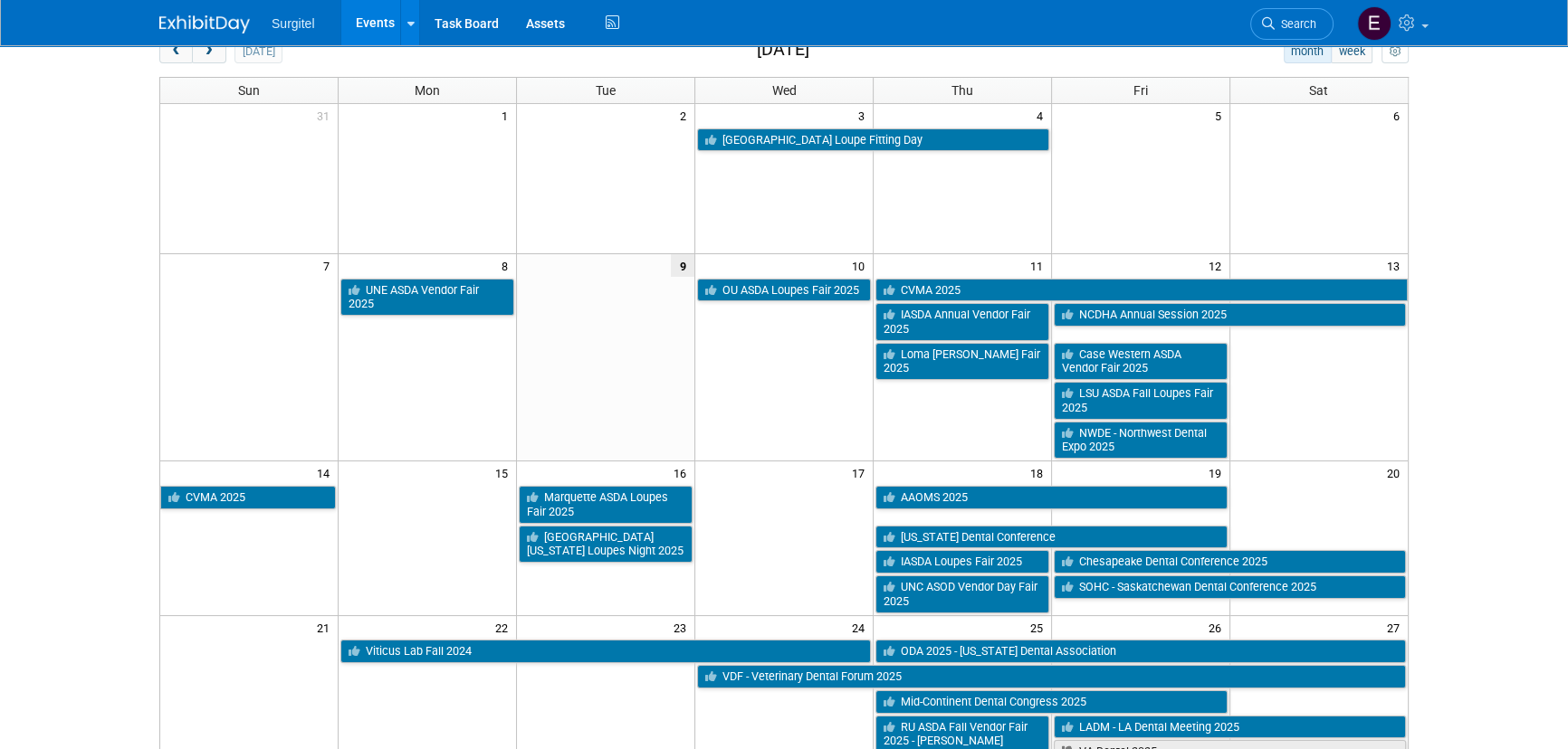
scroll to position [329, 0]
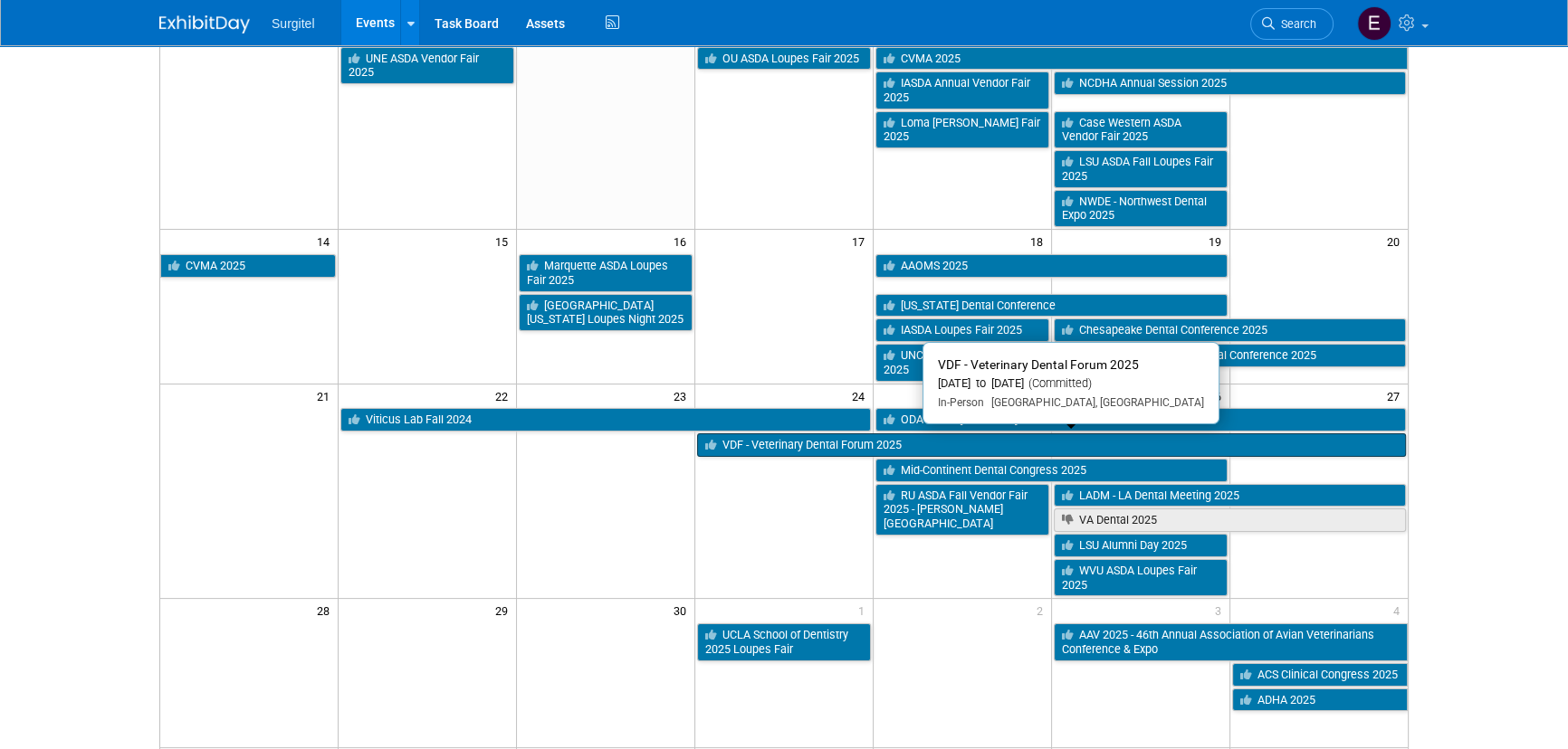
click at [773, 446] on link "VDF - Veterinary Dental Forum 2025" at bounding box center [1051, 444] width 709 height 23
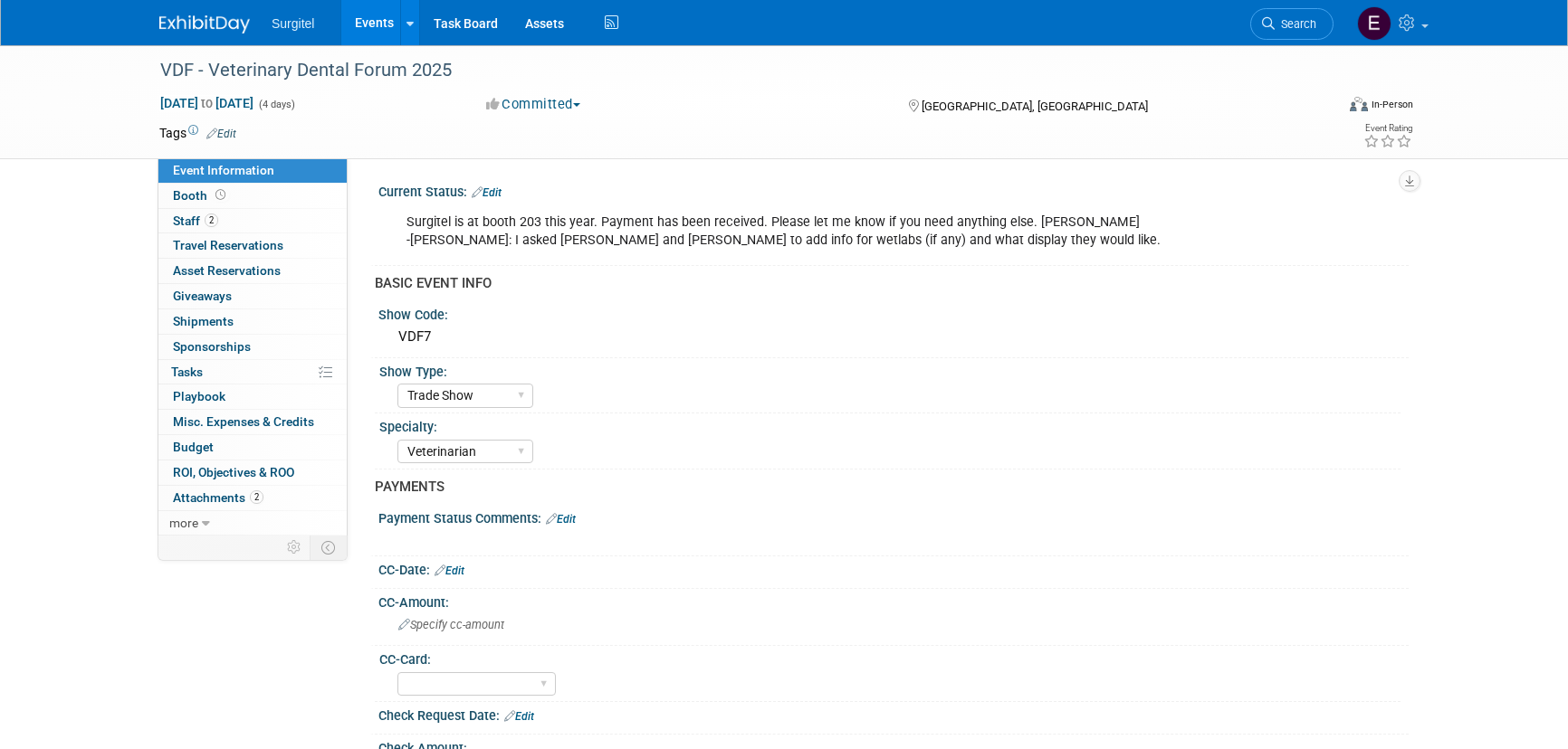
select select "Trade Show"
select select "Veterinarian"
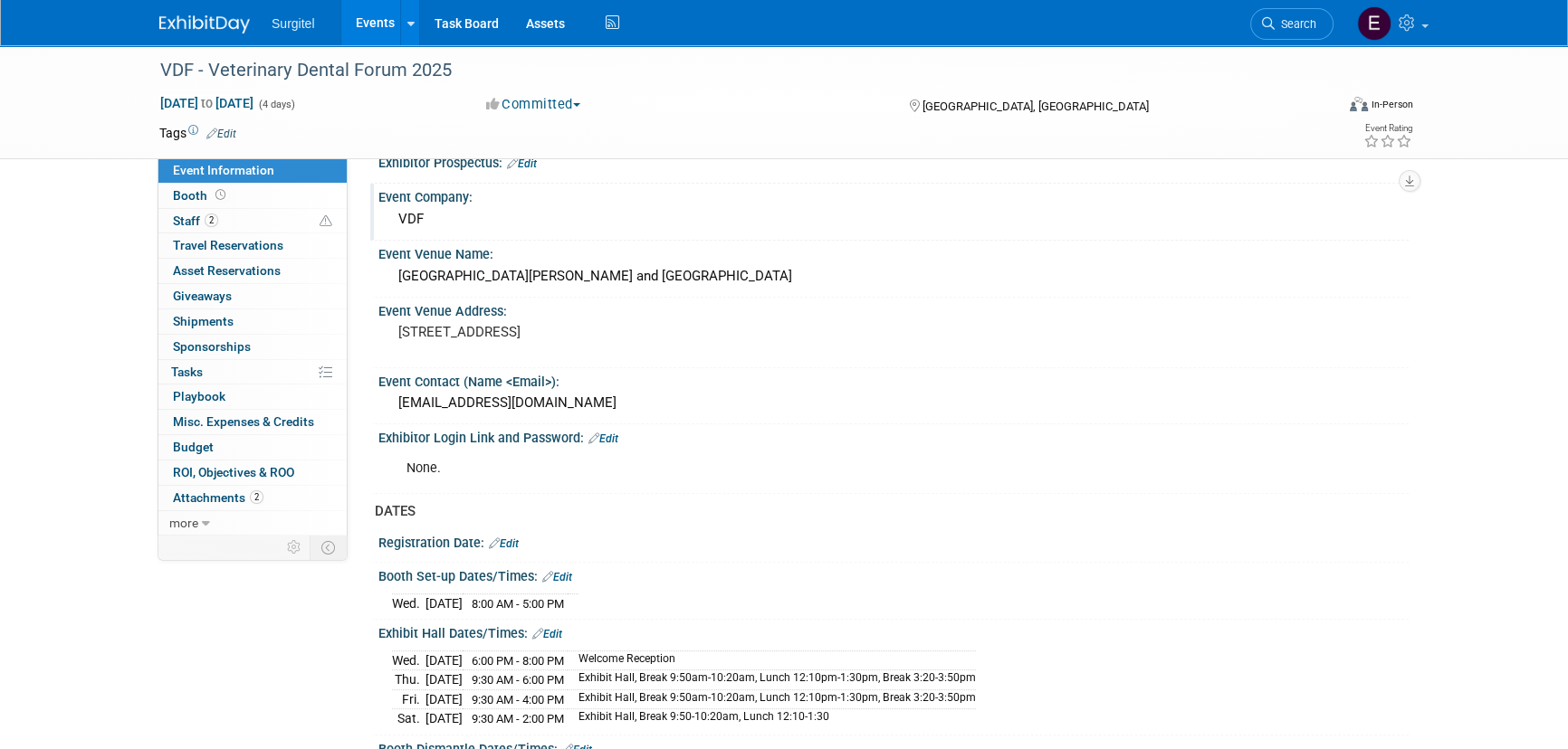
scroll to position [822, 0]
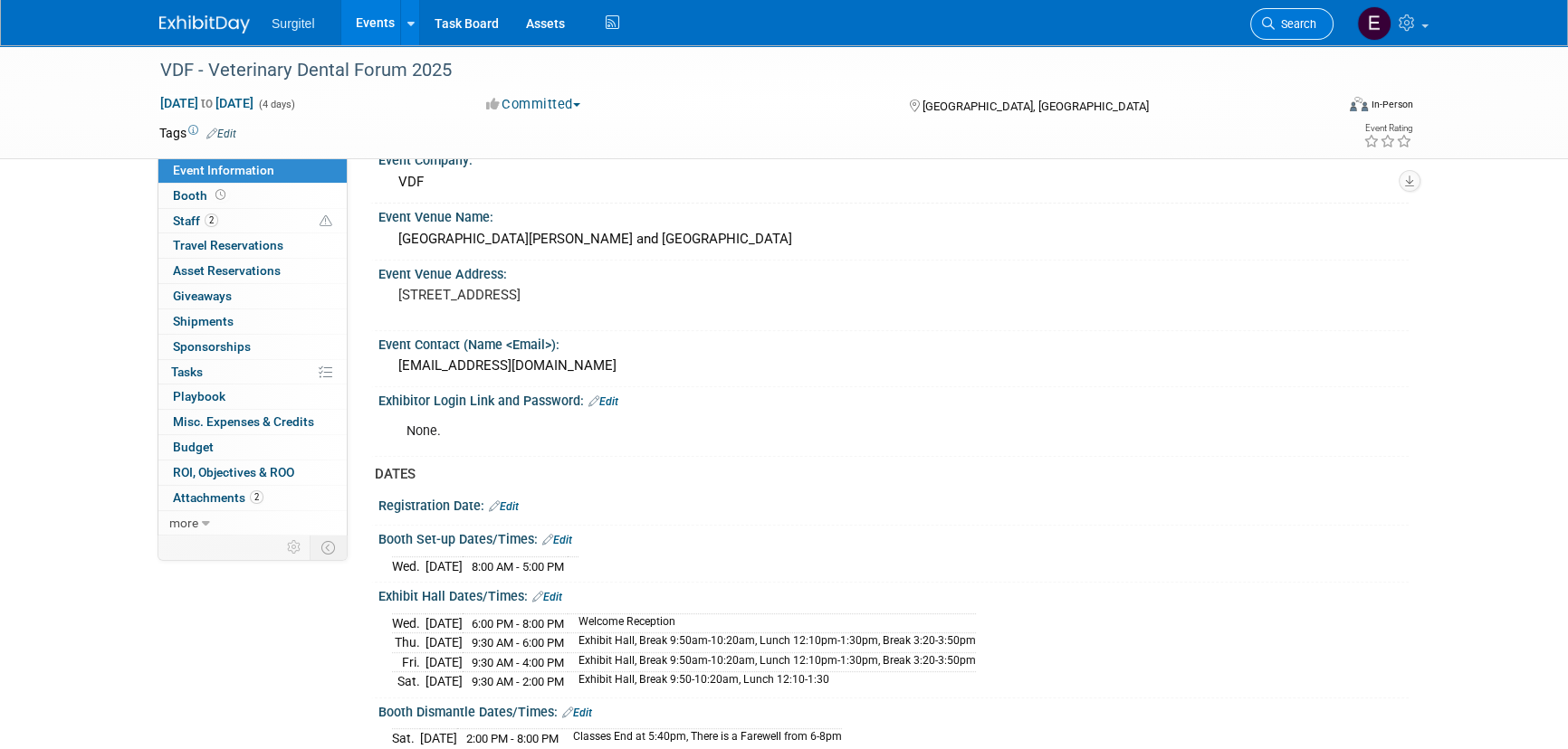
click at [1299, 25] on span "Search" at bounding box center [1295, 24] width 42 height 14
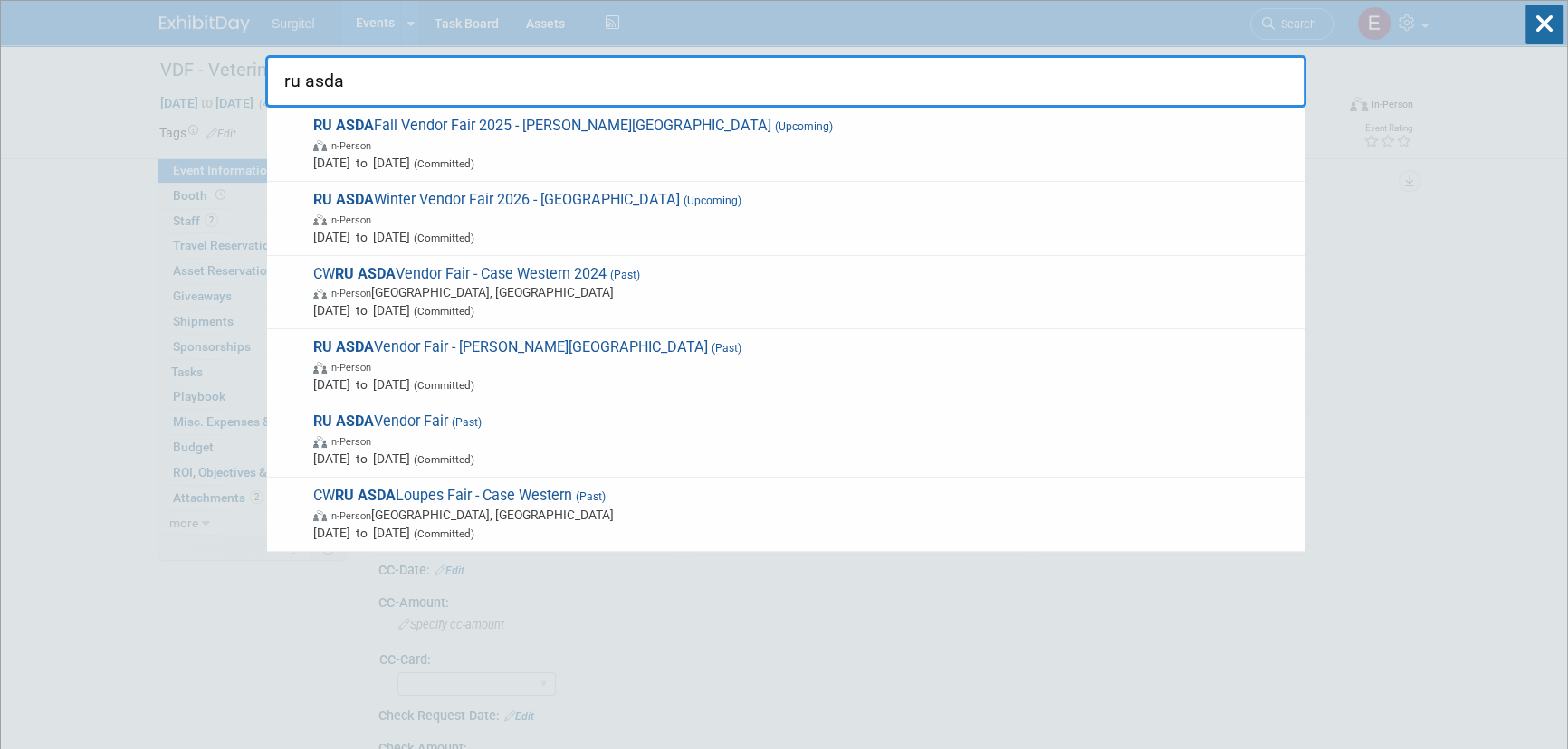
type input "ru asda"
click at [1536, 15] on icon at bounding box center [1544, 24] width 38 height 40
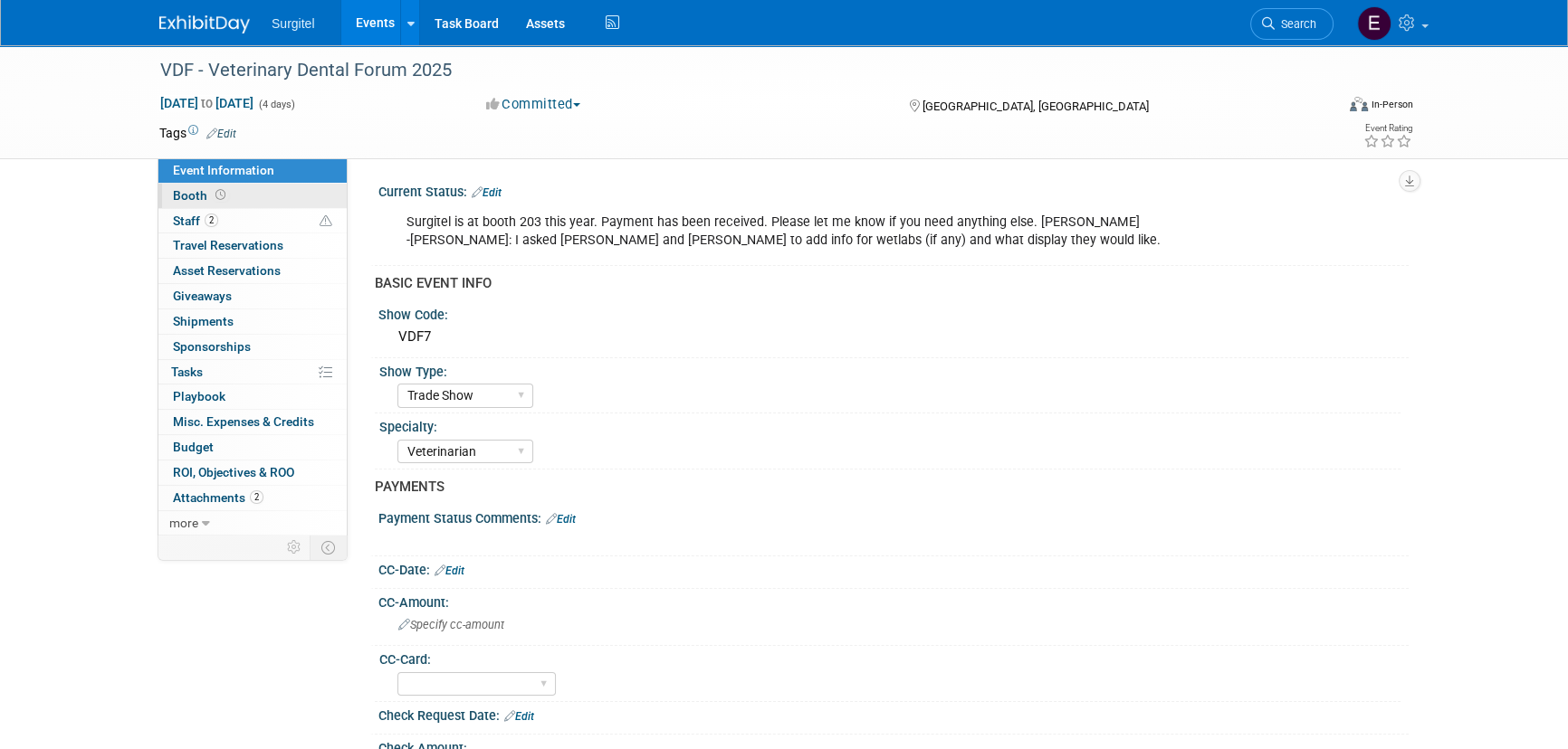
click at [238, 191] on link "Booth" at bounding box center [252, 196] width 189 height 24
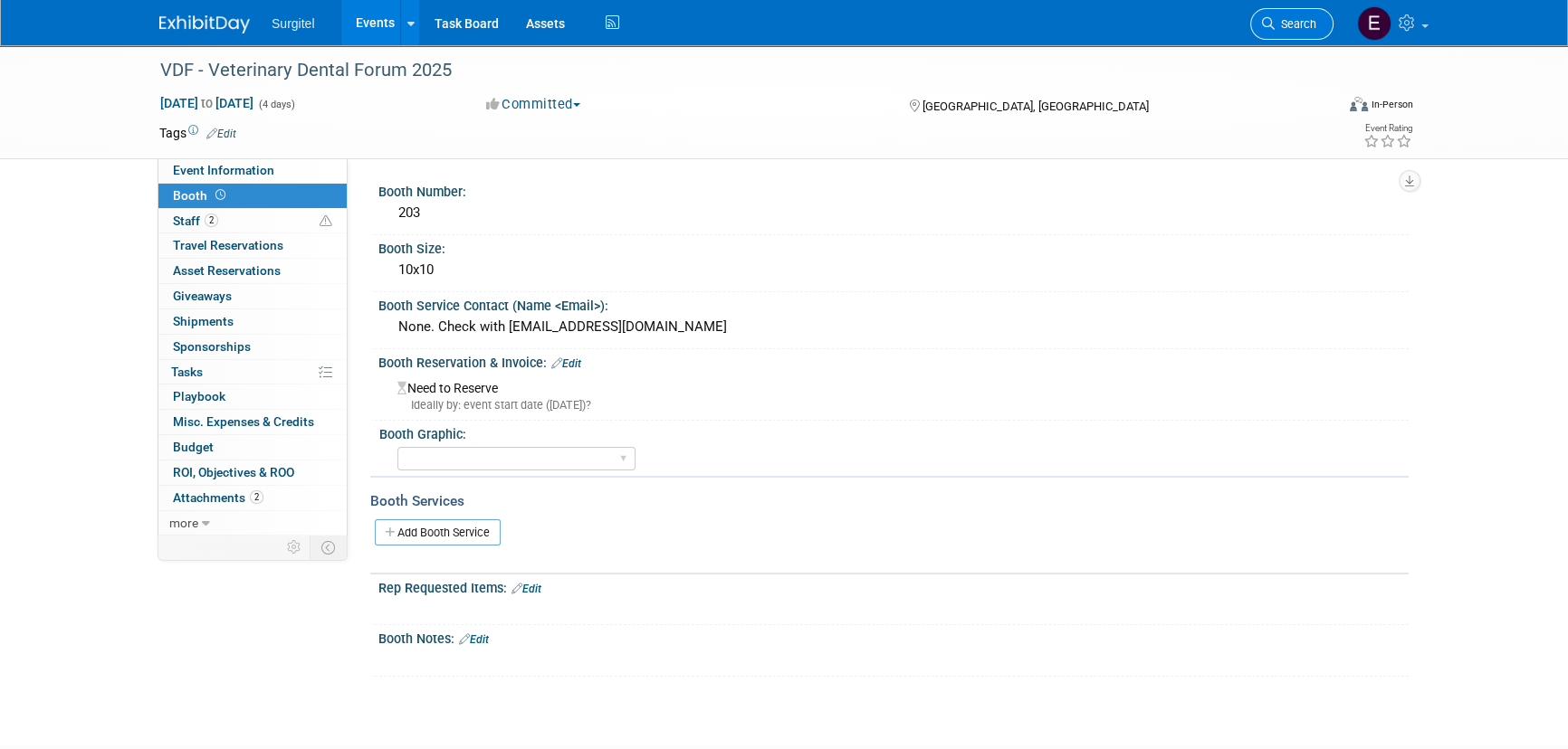
click at [1282, 30] on link "Search" at bounding box center [1292, 24] width 84 height 32
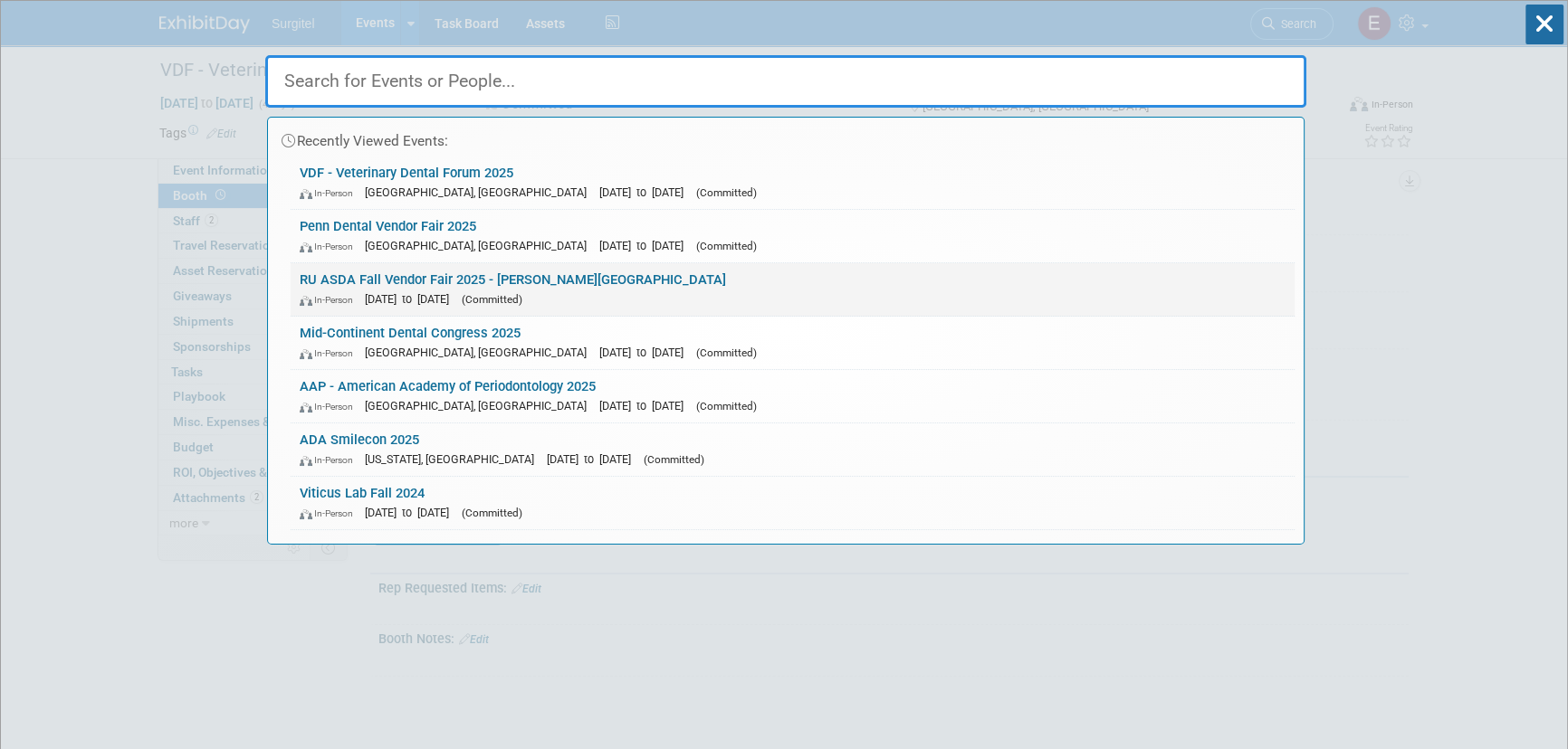
click at [356, 291] on div "In-Person Sep 25, 2025 to Sep 25, 2025 (Committed)" at bounding box center [792, 299] width 986 height 19
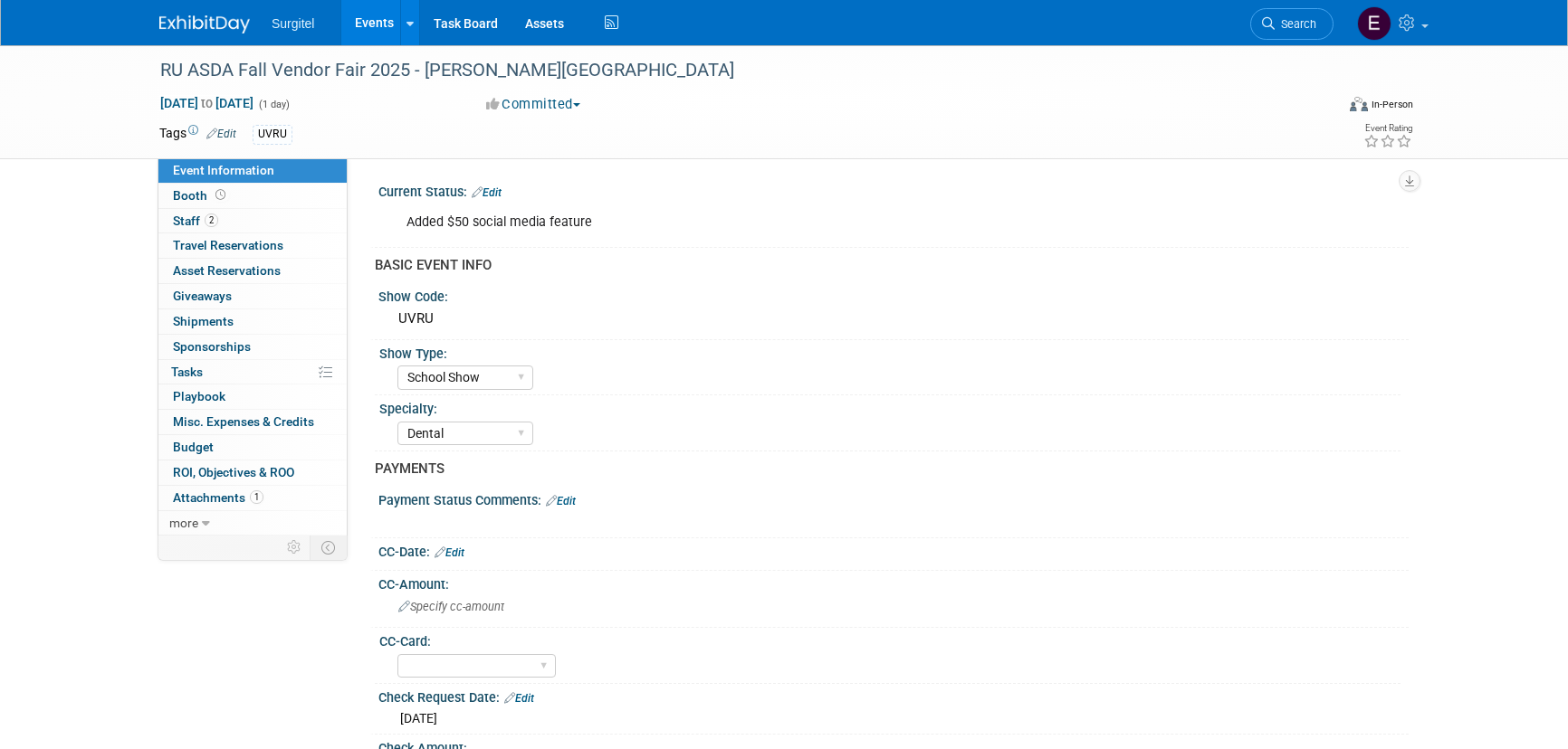
select select "School Show"
select select "Dental"
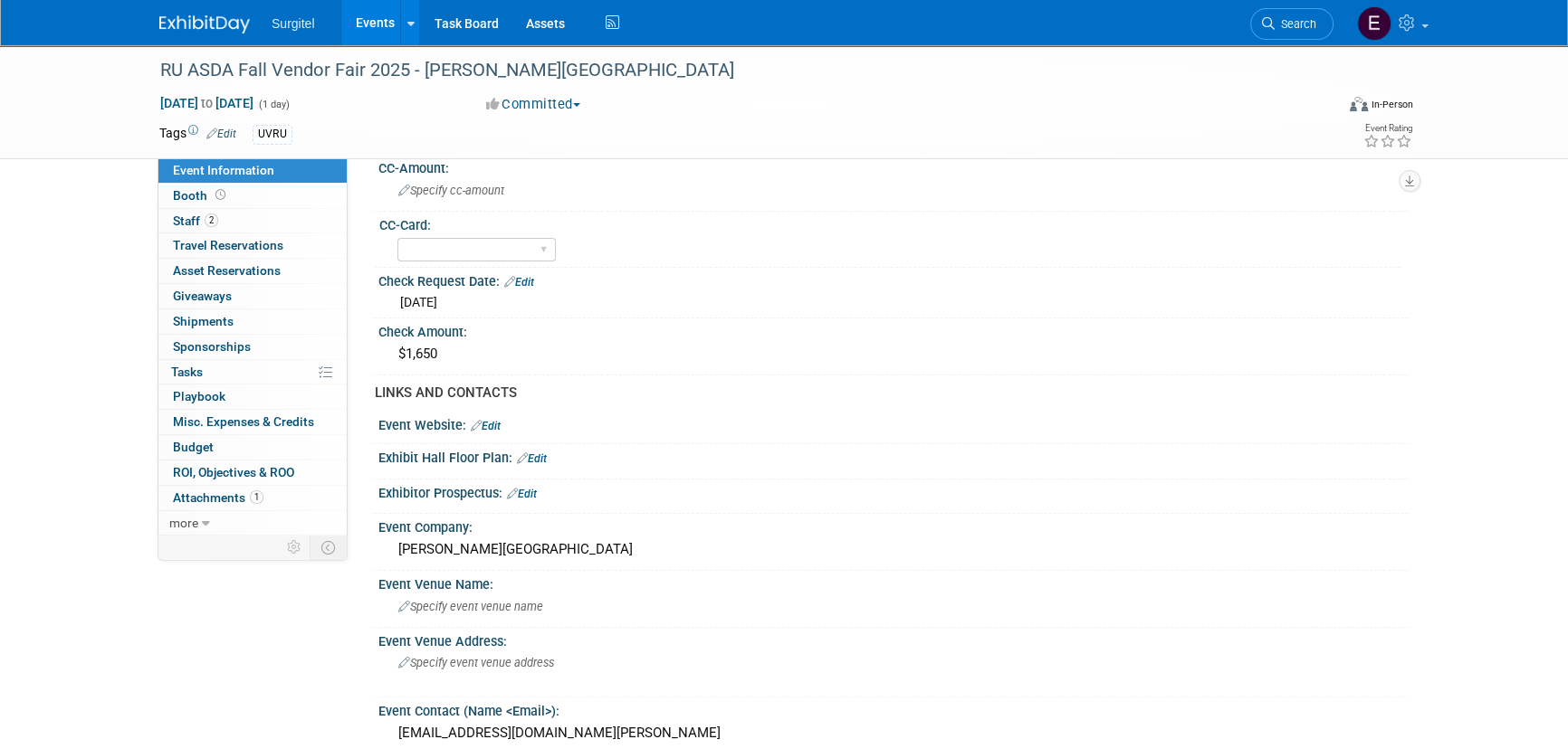
scroll to position [822, 0]
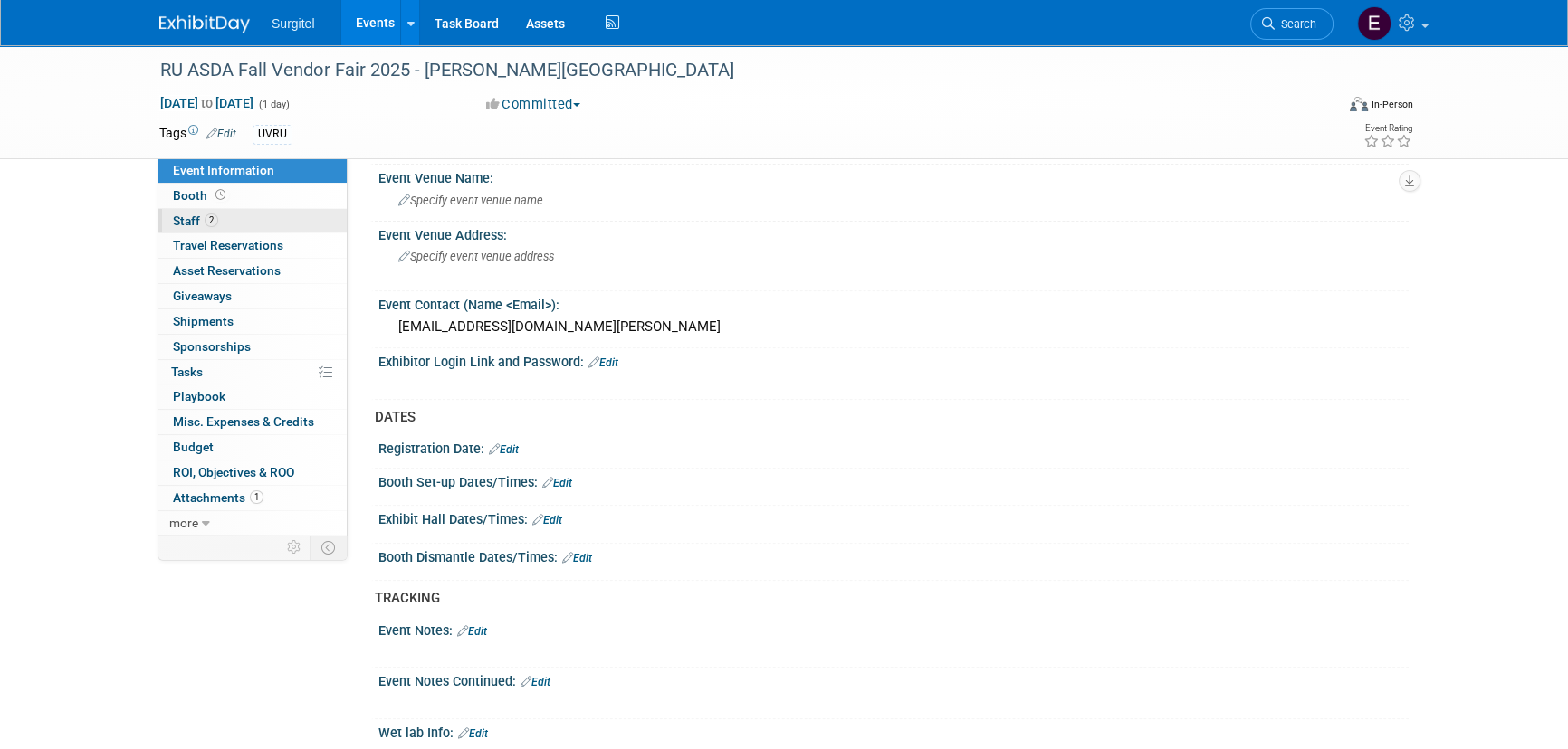
click at [249, 230] on link "2 Staff 2" at bounding box center [252, 221] width 189 height 24
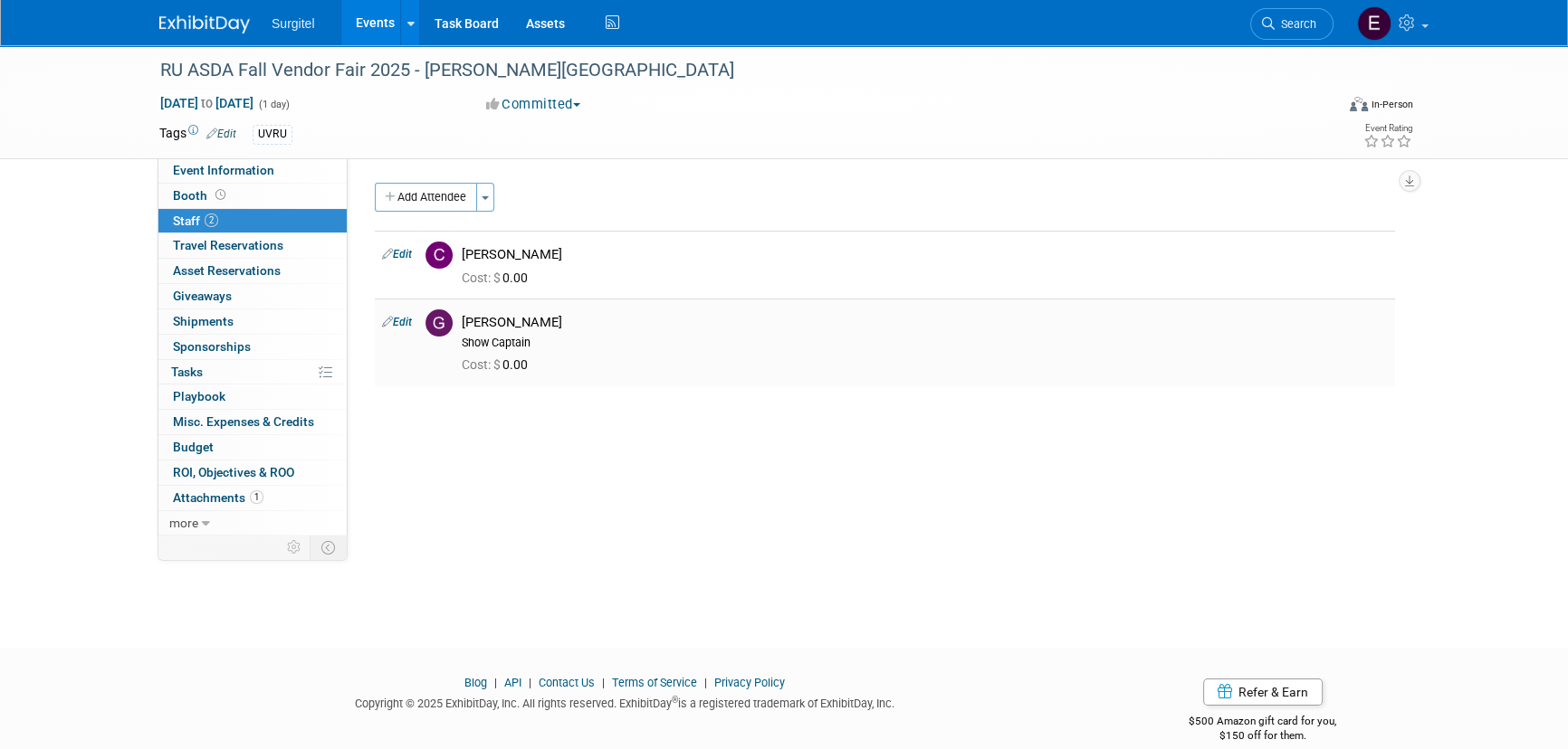
click at [392, 320] on link "Edit" at bounding box center [397, 322] width 30 height 13
select select "bb81d82e-f791-4727-96b9-9de879c54c1f"
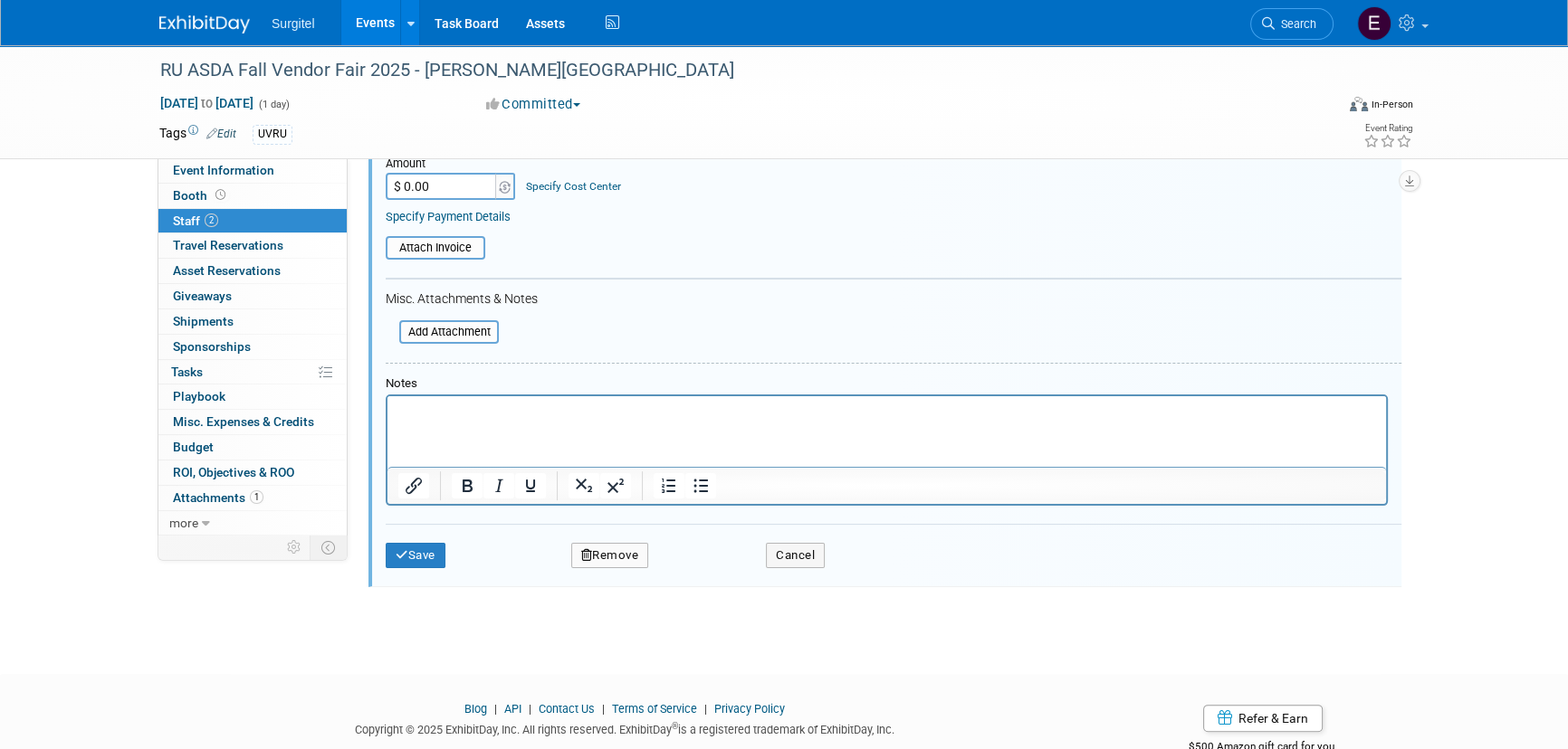
scroll to position [422, 0]
click at [587, 548] on icon "button" at bounding box center [586, 554] width 12 height 12
click at [715, 564] on link "Yes" at bounding box center [707, 566] width 52 height 29
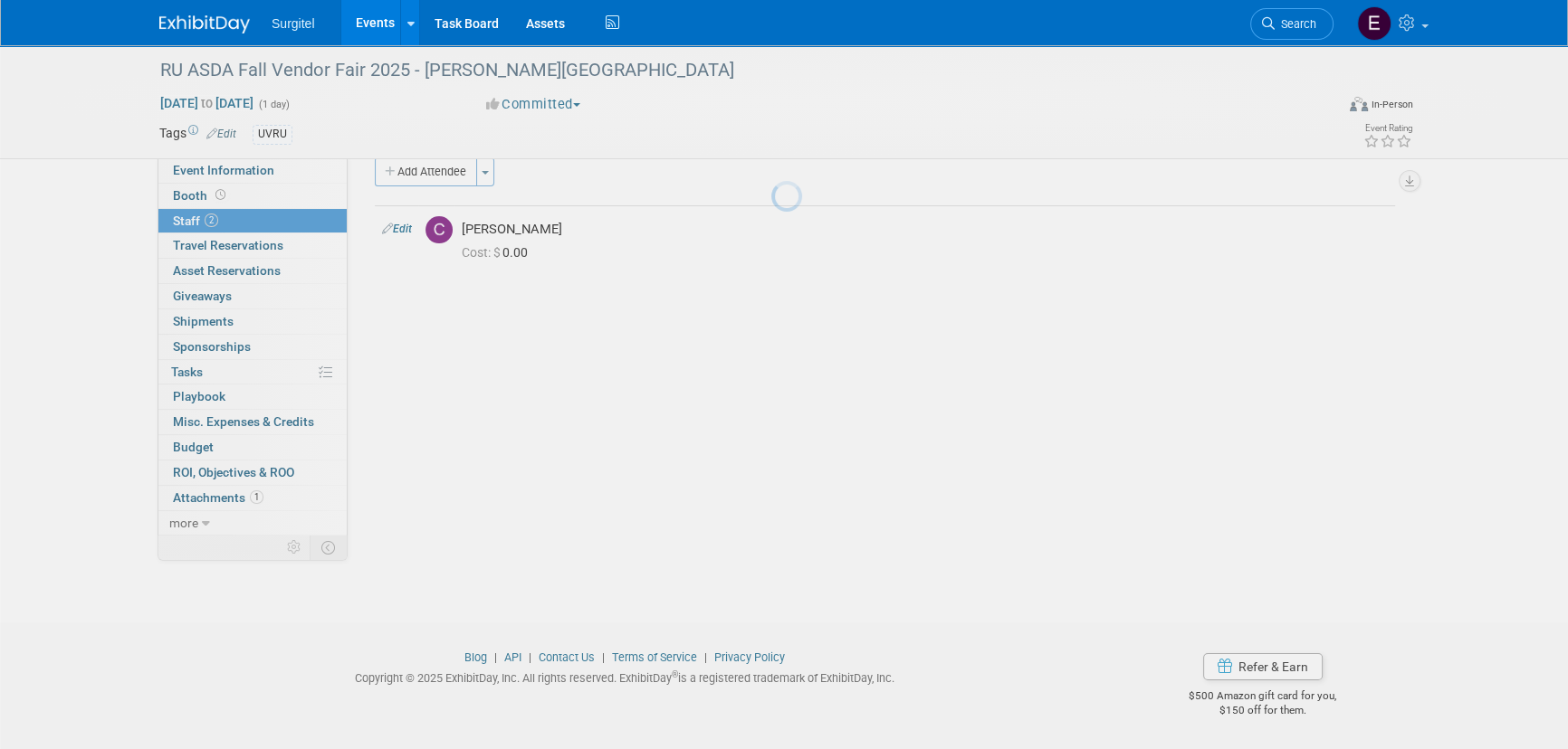
scroll to position [25, 0]
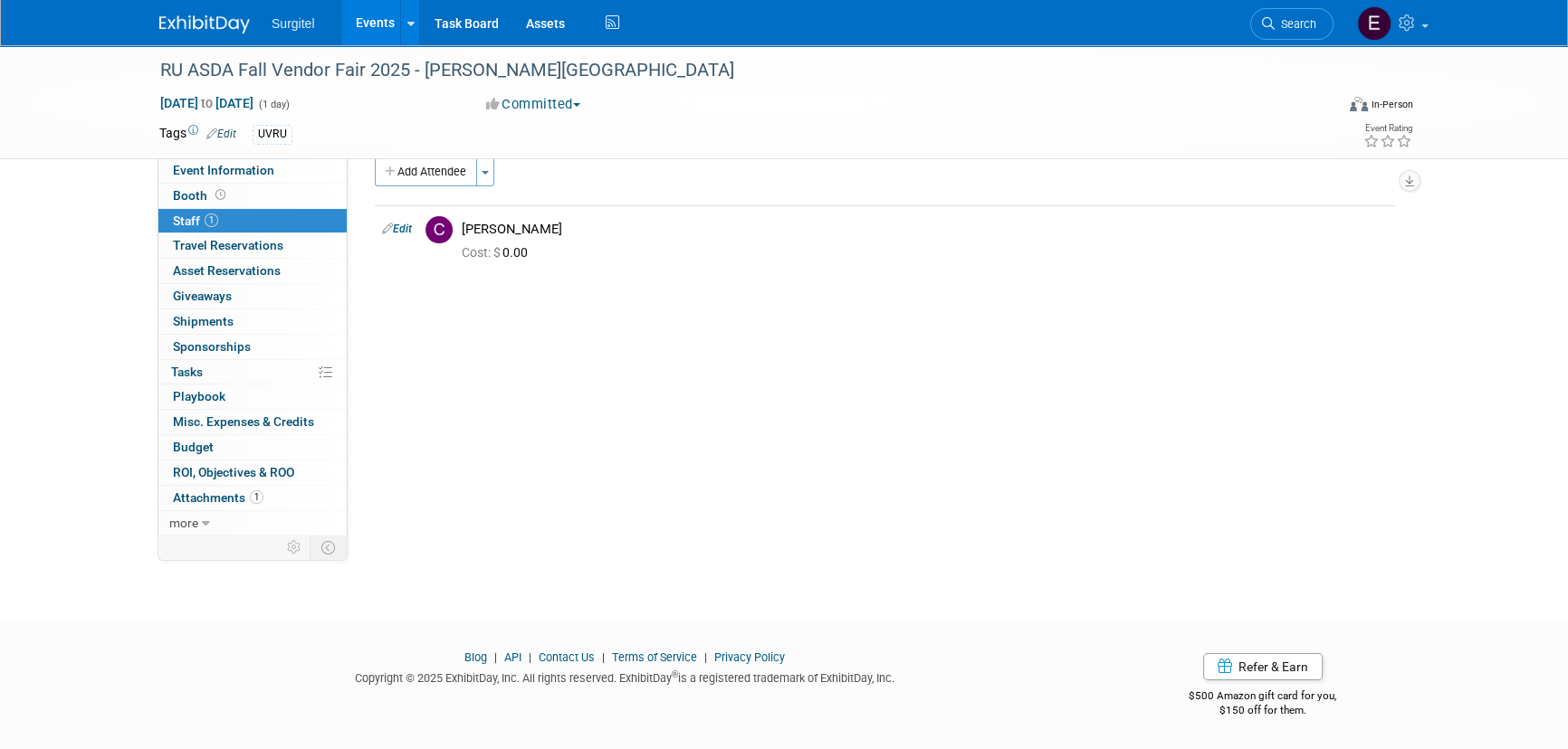
click at [246, 156] on div "RU ASDA Fall Vendor Fair 2025 - [PERSON_NAME][GEOGRAPHIC_DATA] [DATE] to [DATE]…" at bounding box center [784, 102] width 1276 height 113
click at [263, 163] on span "Event Information" at bounding box center [223, 170] width 101 height 15
select select "School Show"
select select "Dental"
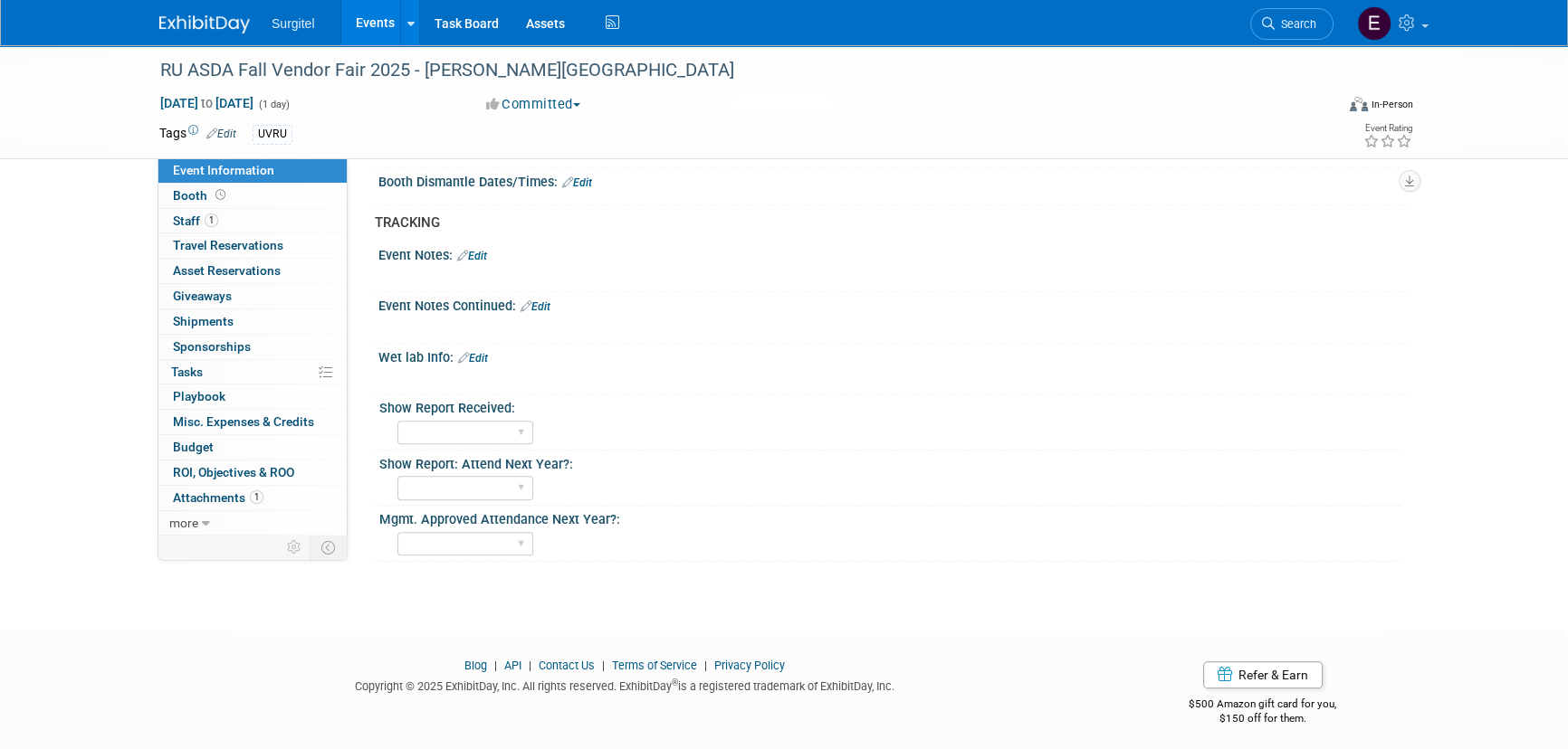
scroll to position [1199, 0]
click at [290, 191] on link "Booth" at bounding box center [252, 196] width 189 height 24
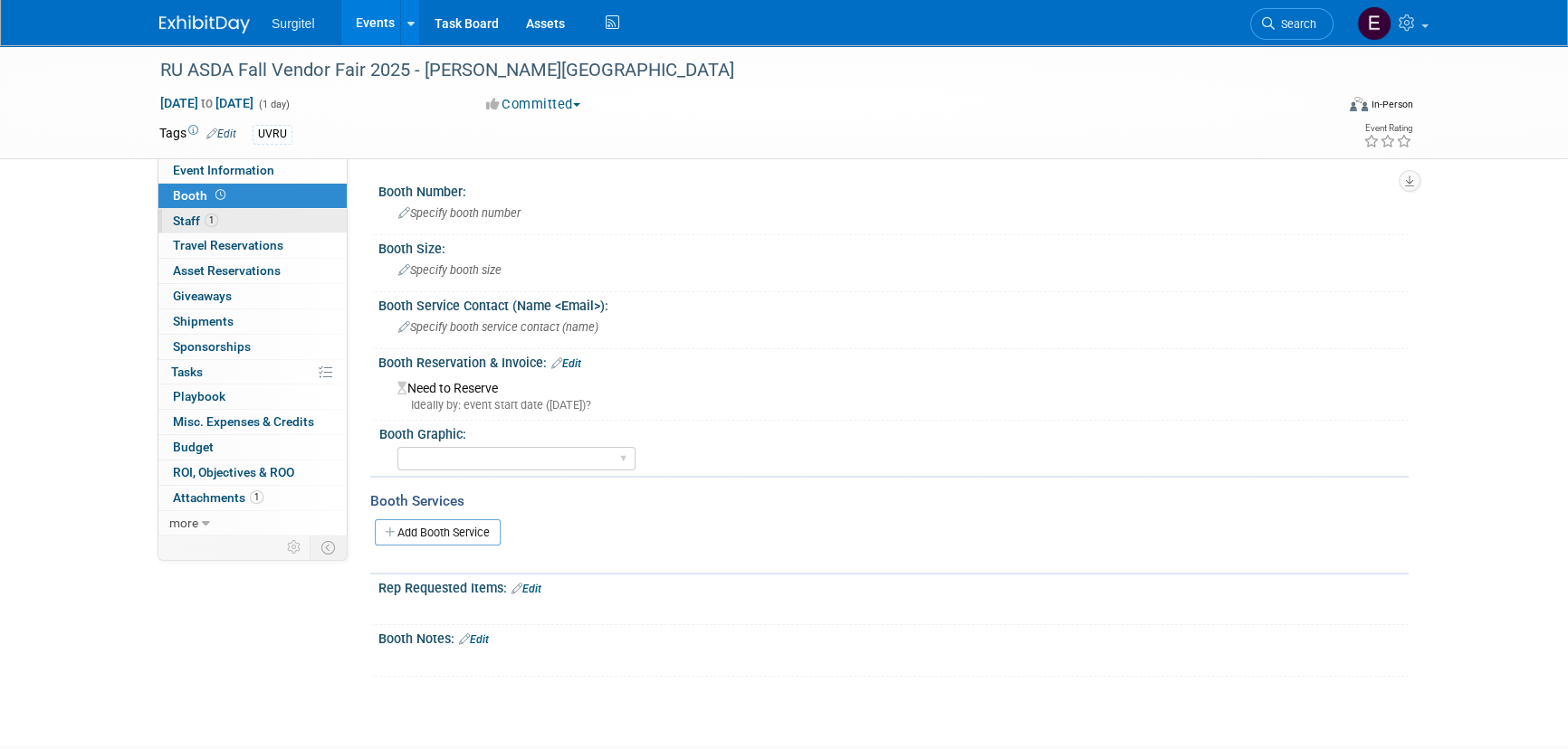
click at [270, 223] on link "1 Staff 1" at bounding box center [252, 221] width 189 height 24
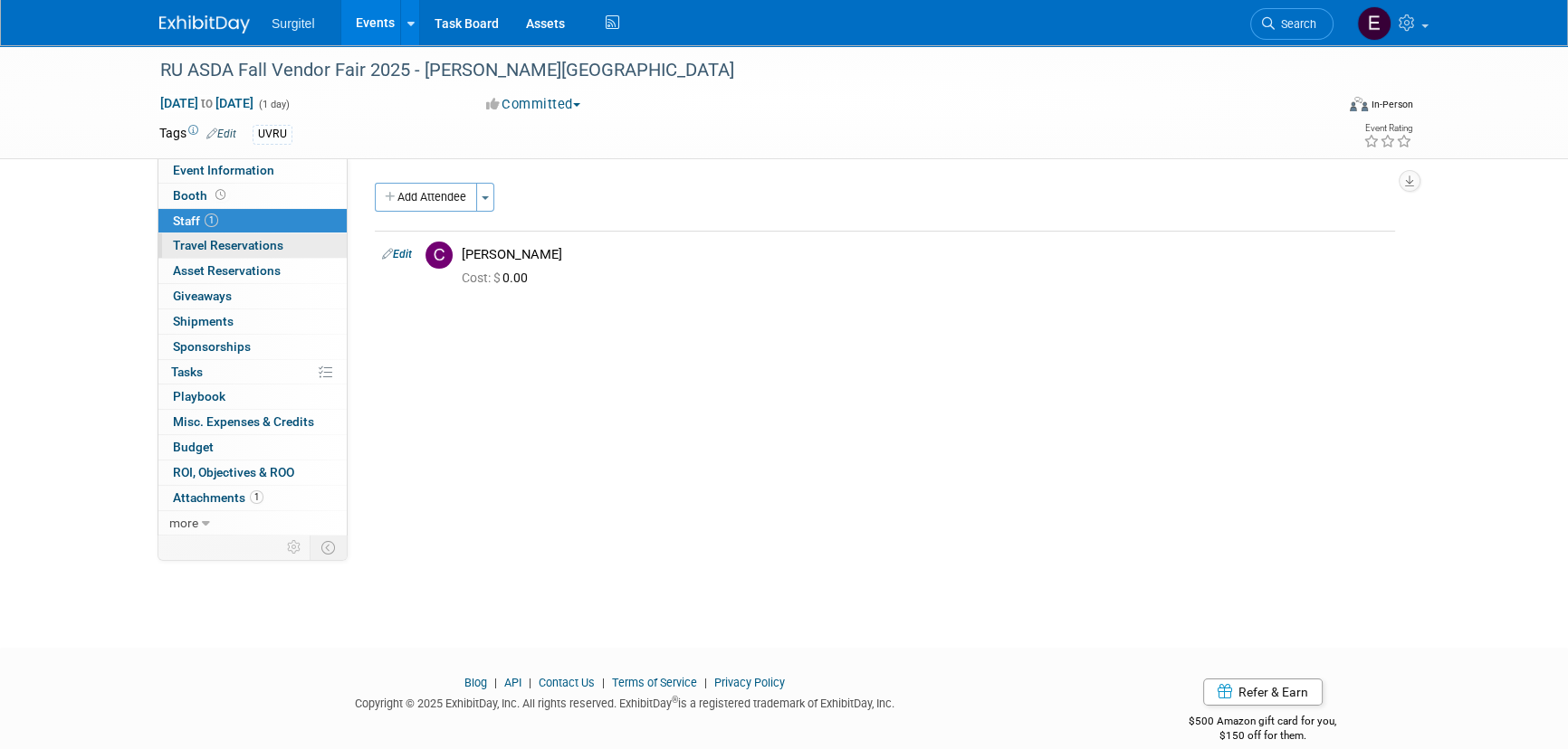
click at [275, 235] on link "0 Travel Reservations 0" at bounding box center [252, 245] width 189 height 24
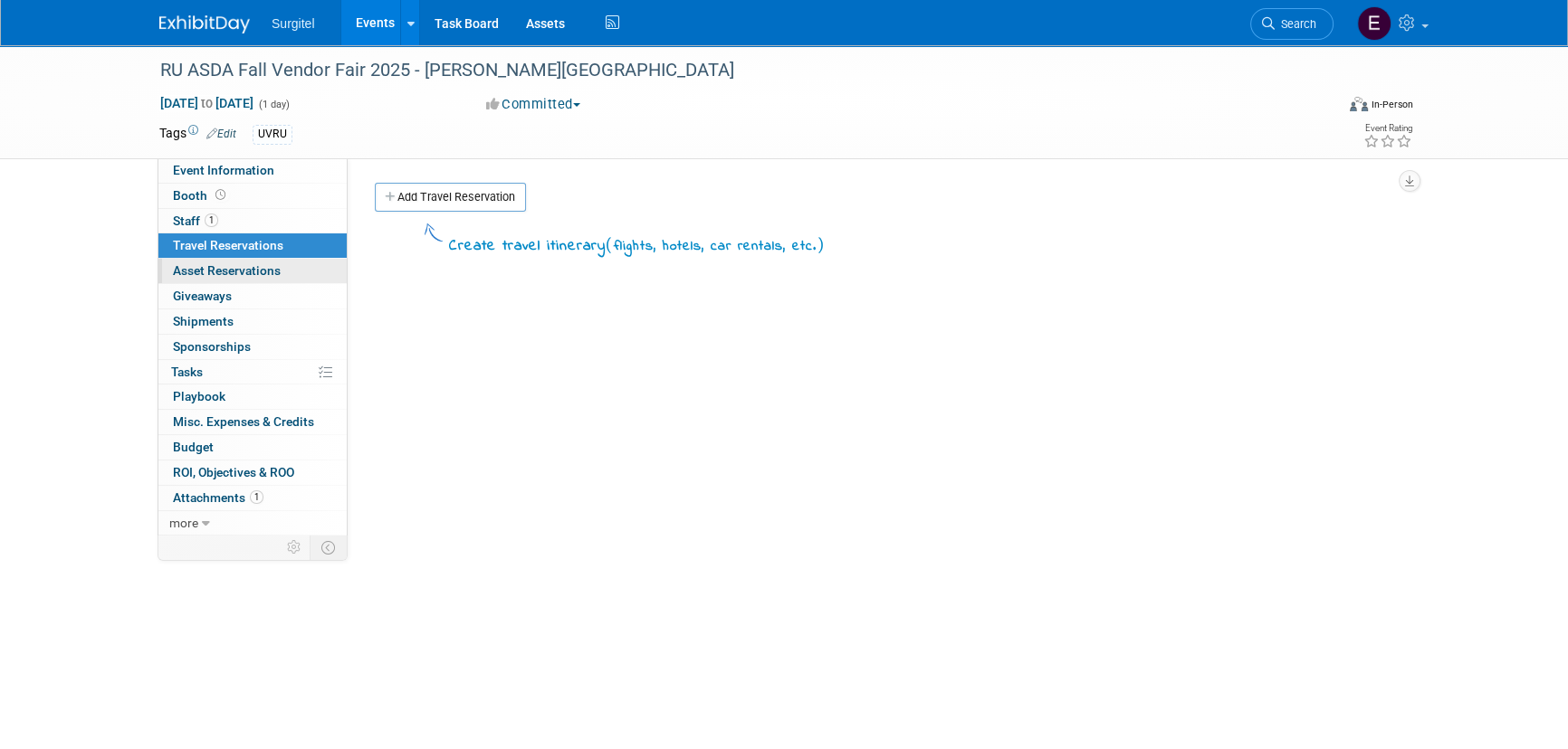
click at [279, 266] on span "Asset Reservations 0" at bounding box center [227, 270] width 108 height 15
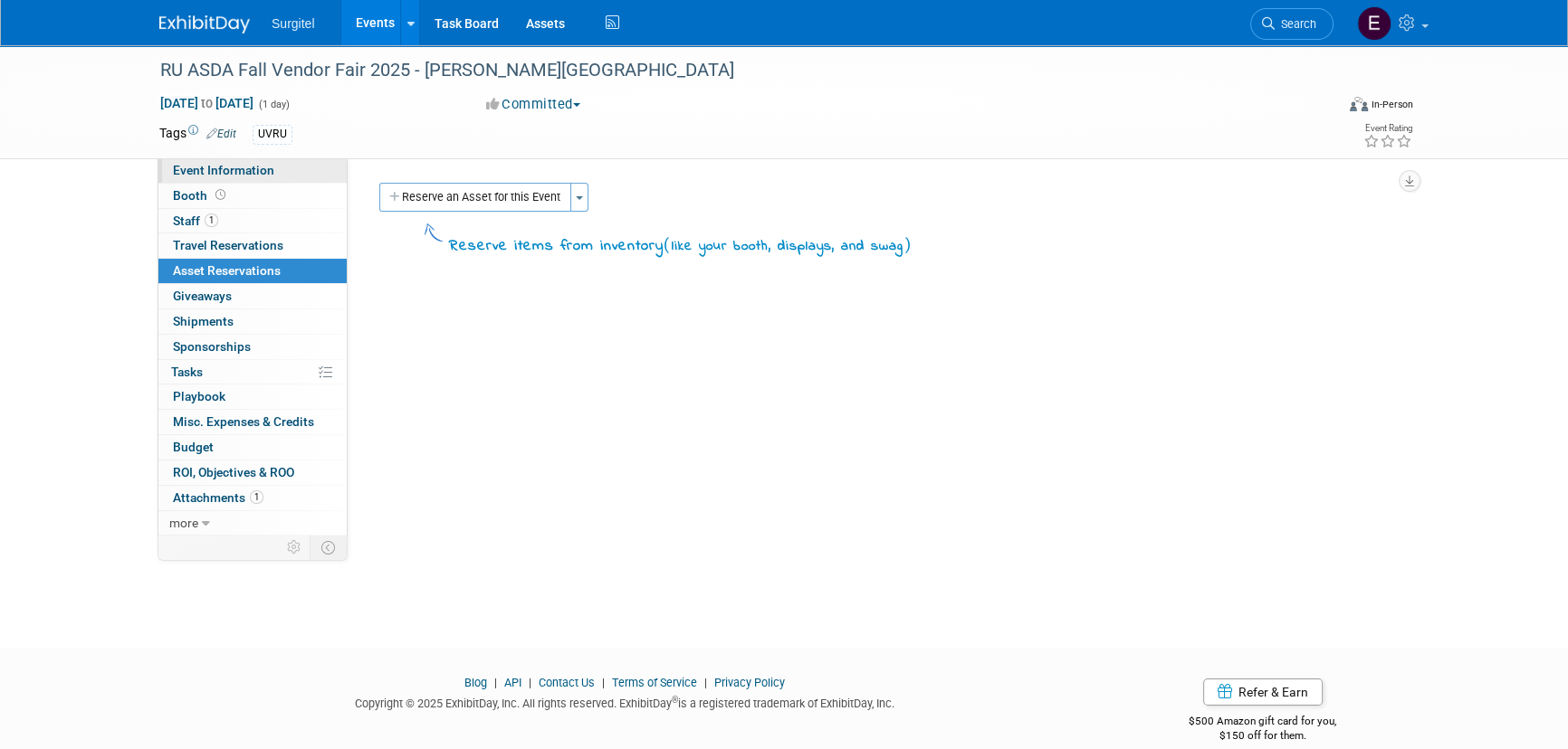
click at [256, 177] on link "Event Information" at bounding box center [252, 170] width 189 height 24
select select "School Show"
select select "Dental"
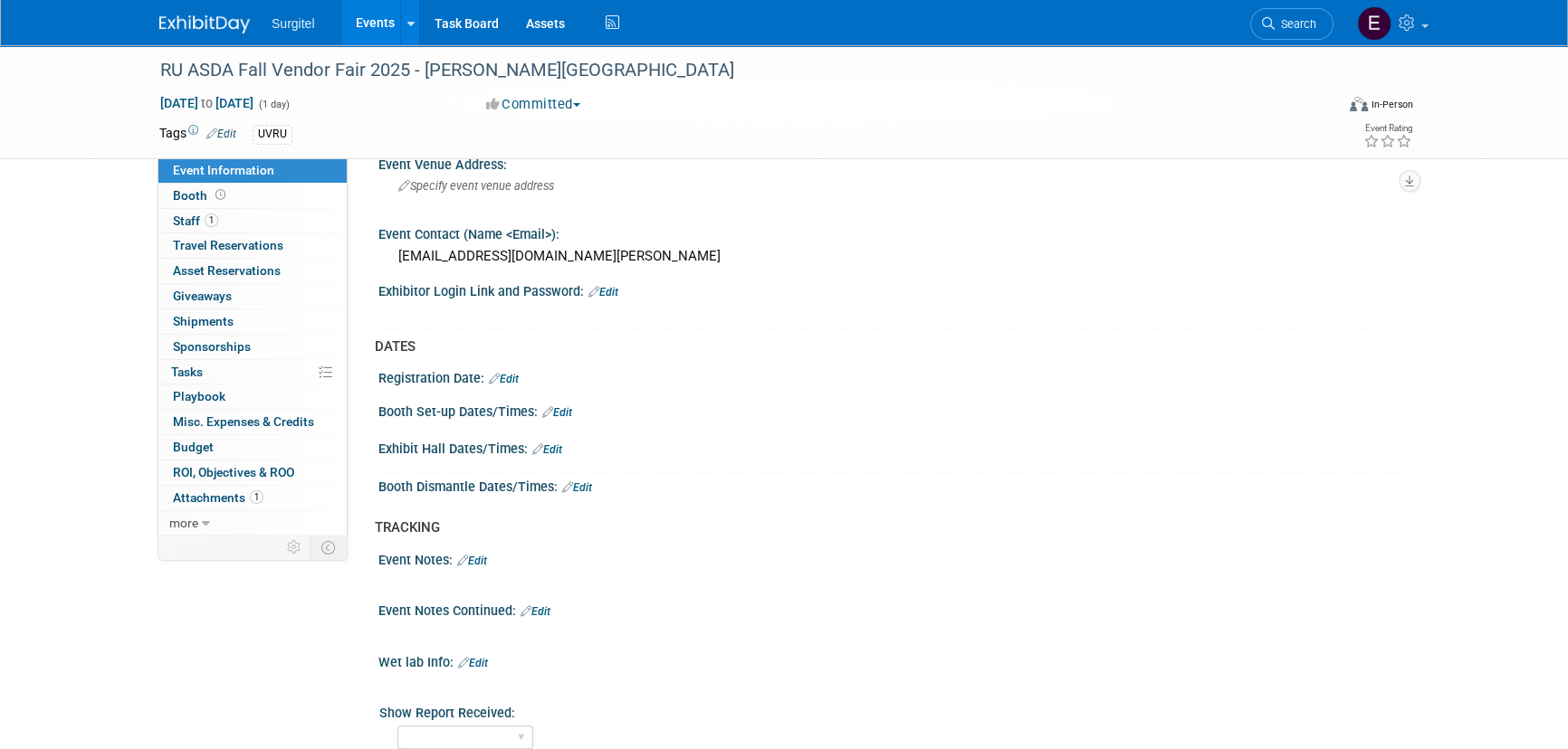
scroll to position [1069, 0]
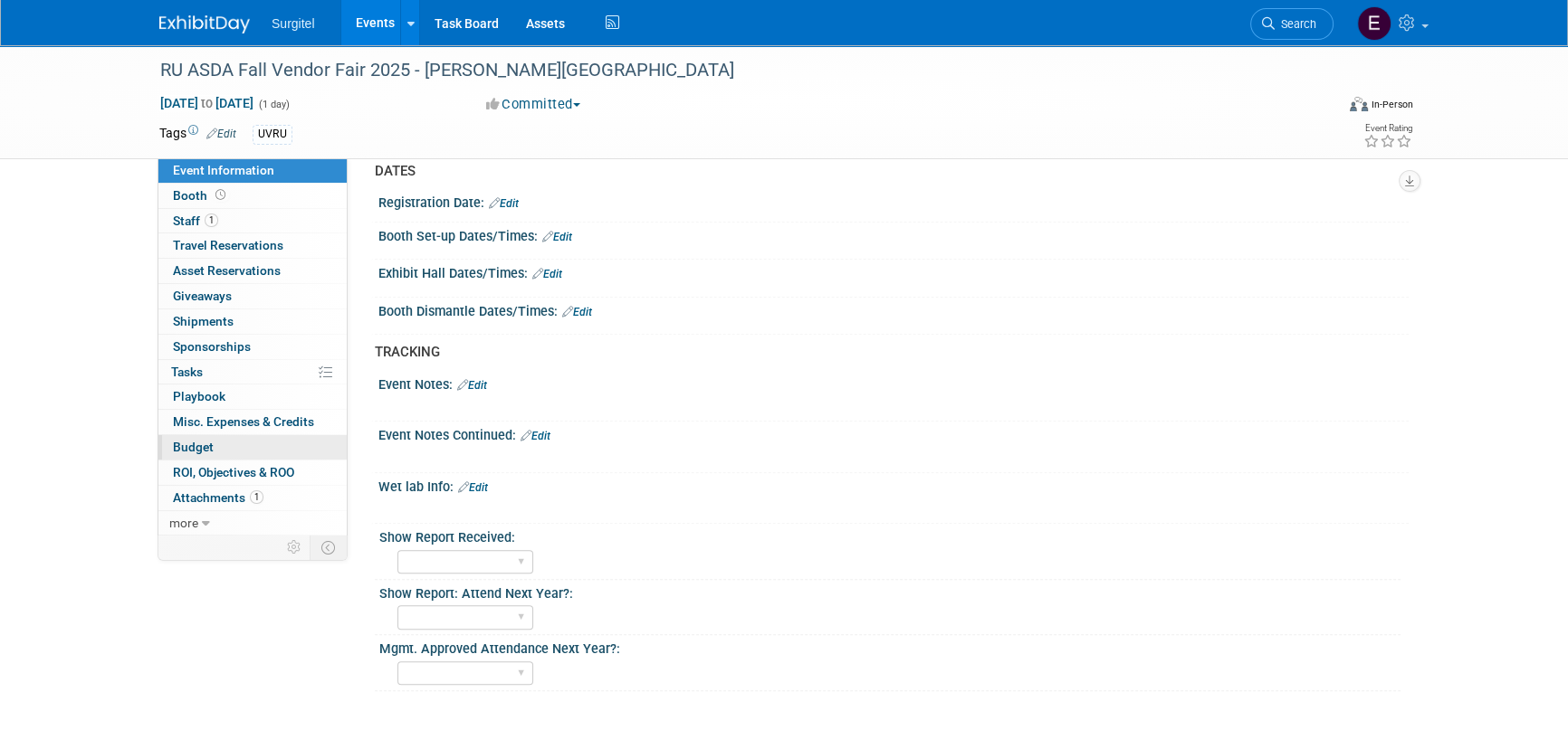
click at [202, 440] on span "Budget" at bounding box center [193, 447] width 41 height 15
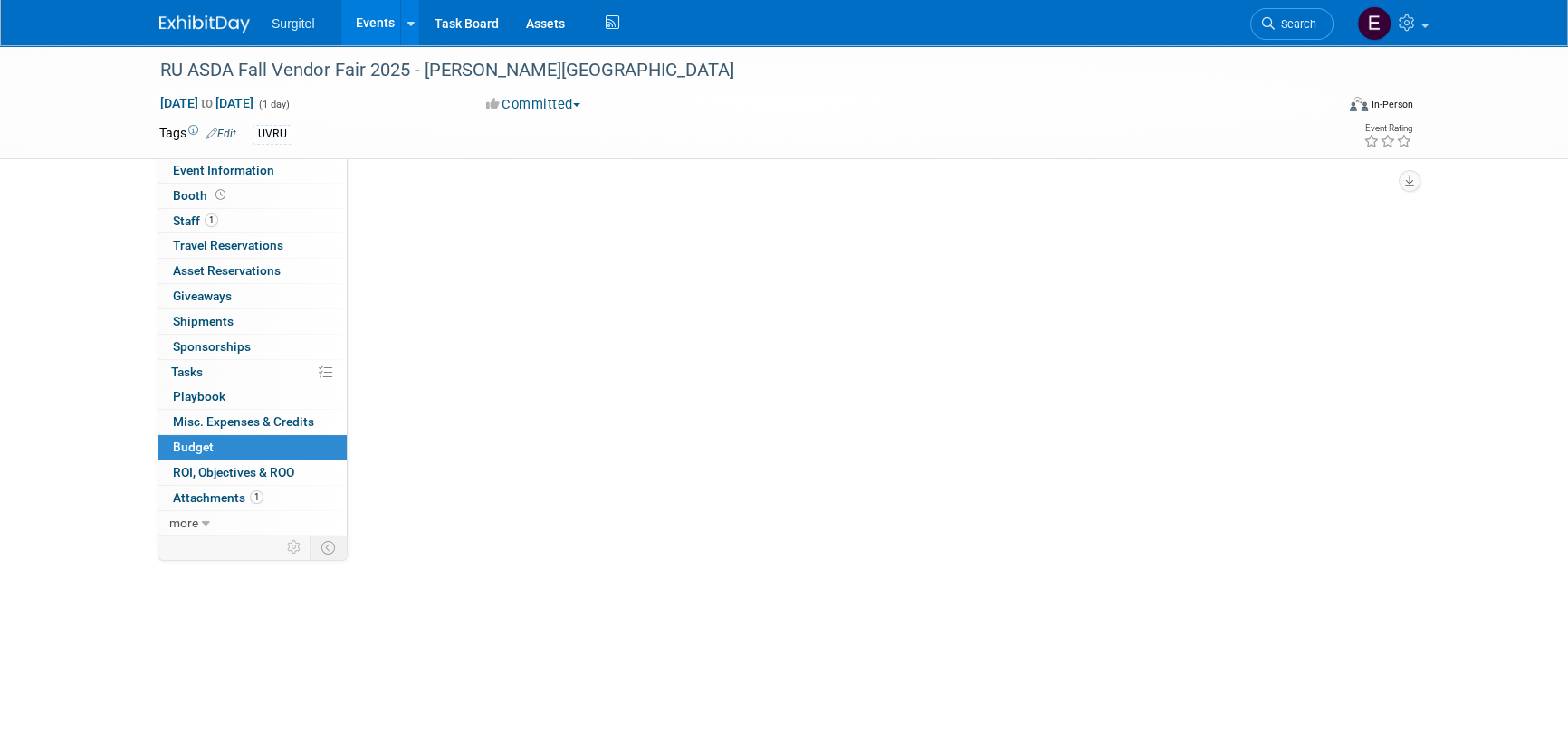
scroll to position [0, 0]
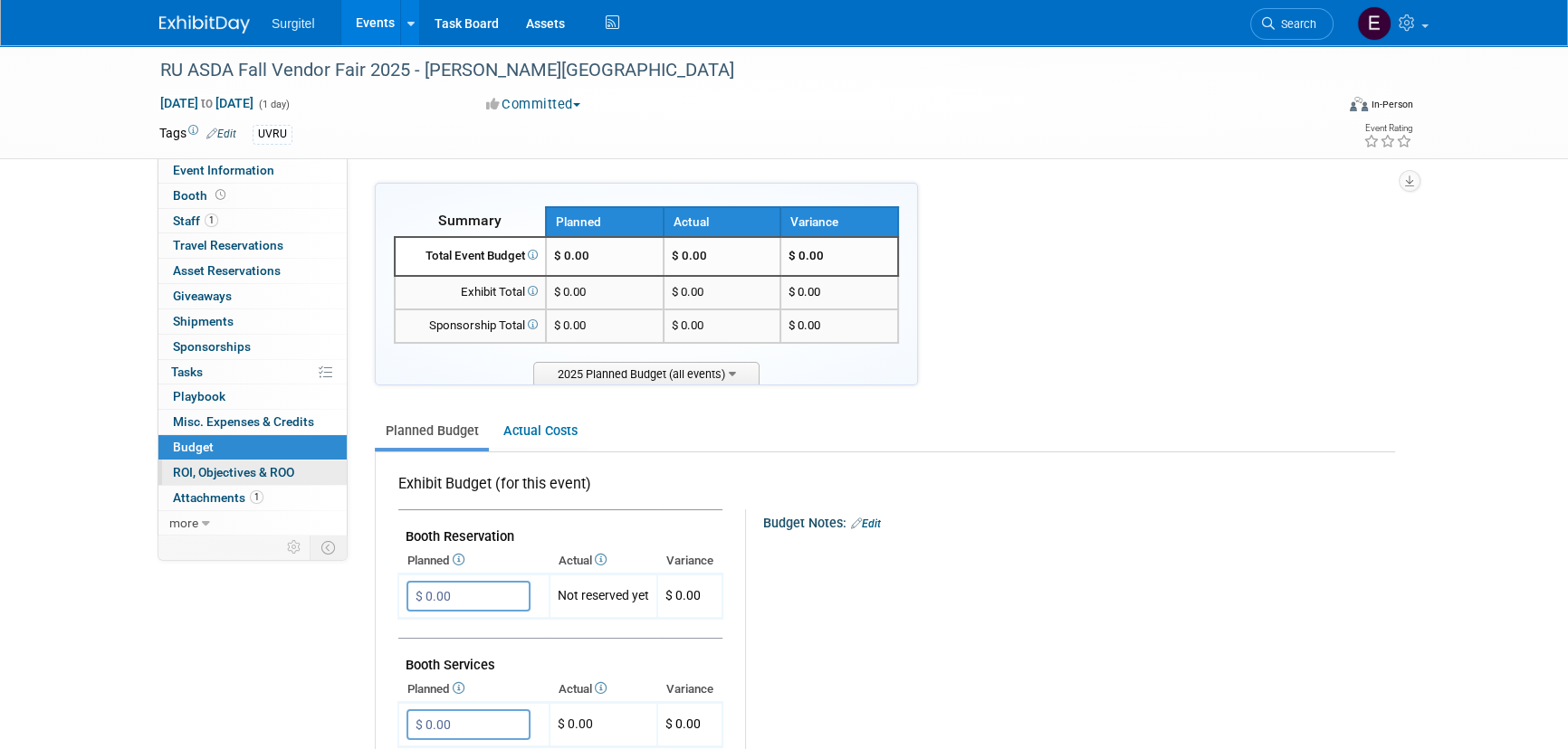
click at [303, 471] on link "0 ROI, Objectives & ROO 0" at bounding box center [252, 473] width 189 height 24
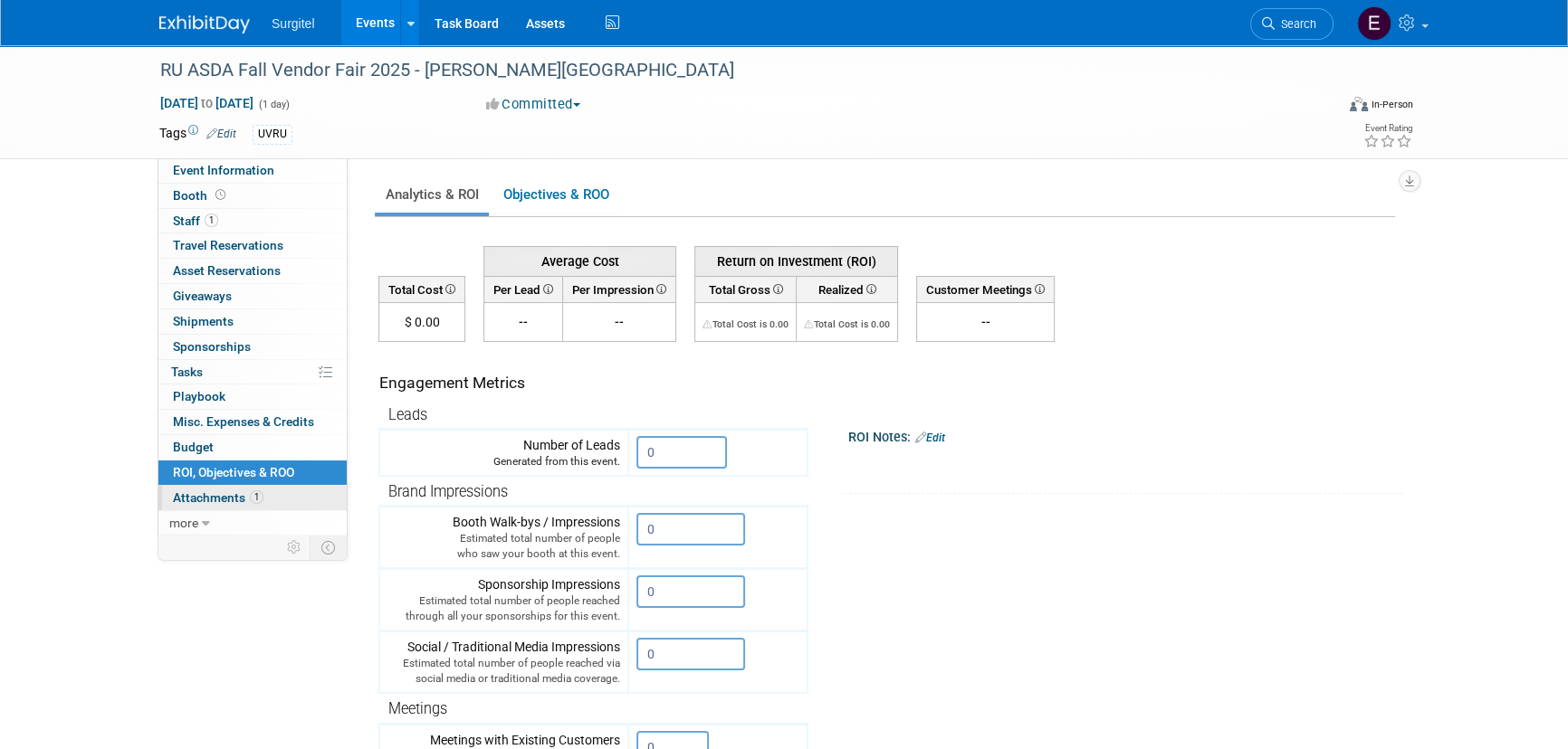
click at [298, 497] on link "1 Attachments 1" at bounding box center [252, 498] width 189 height 24
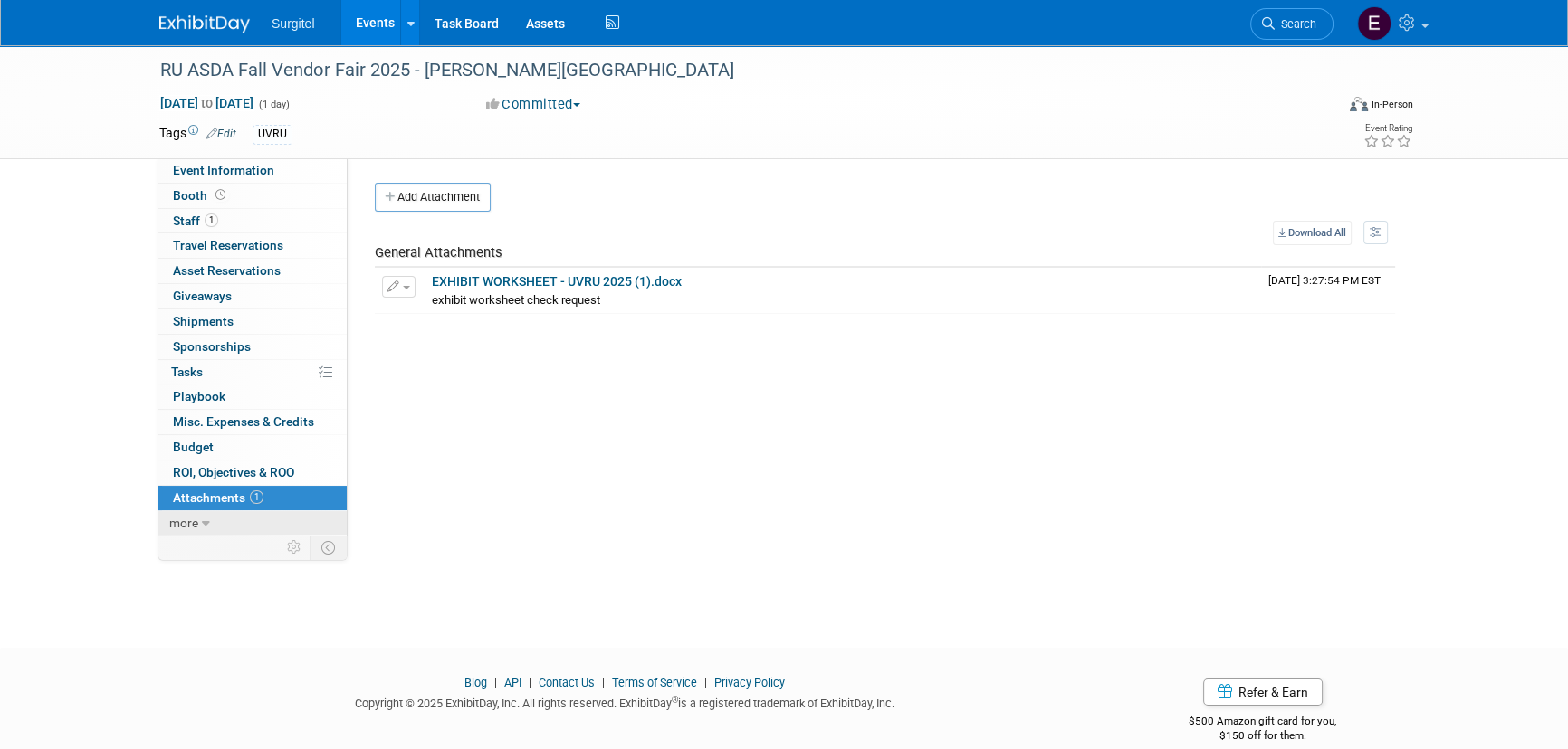
click at [225, 512] on link "more" at bounding box center [252, 523] width 189 height 24
